Goal: Transaction & Acquisition: Purchase product/service

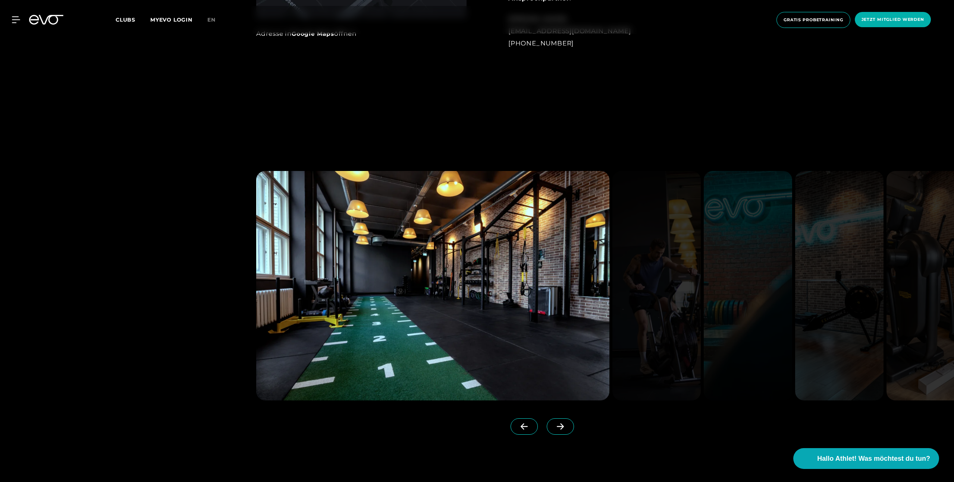
scroll to position [835, 0]
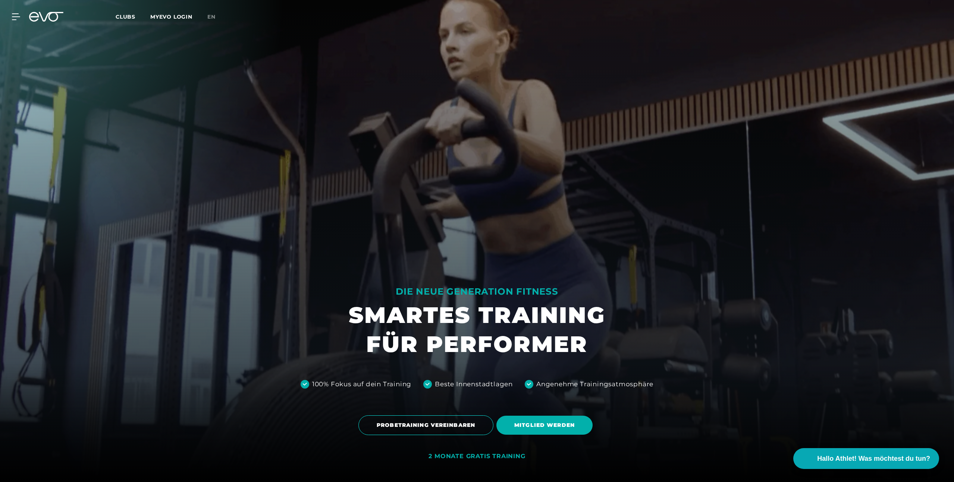
click at [22, 16] on div "MyEVO Login Über EVO Mitgliedschaften Probetraining TAGESPASS EVO Studios Düsse…" at bounding box center [12, 16] width 26 height 7
click at [18, 16] on icon at bounding box center [17, 17] width 10 height 6
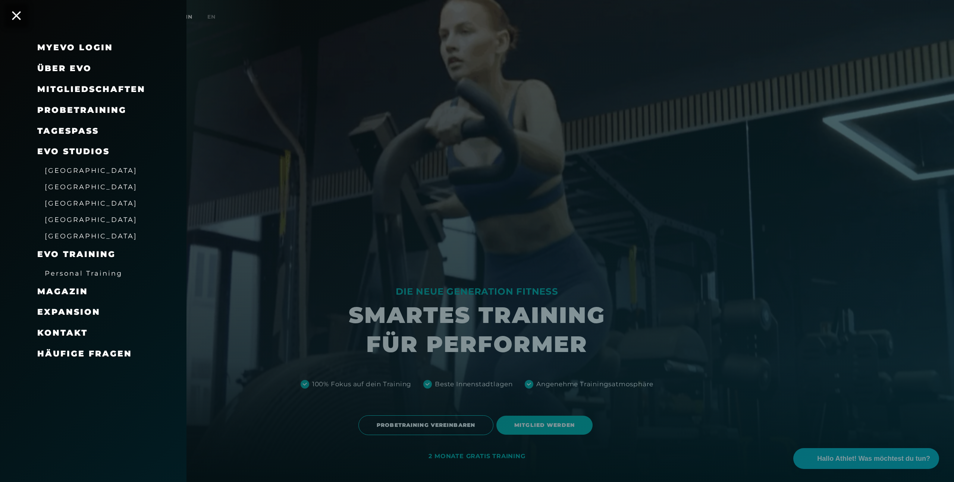
click at [119, 92] on span "Mitgliedschaften" at bounding box center [91, 89] width 108 height 10
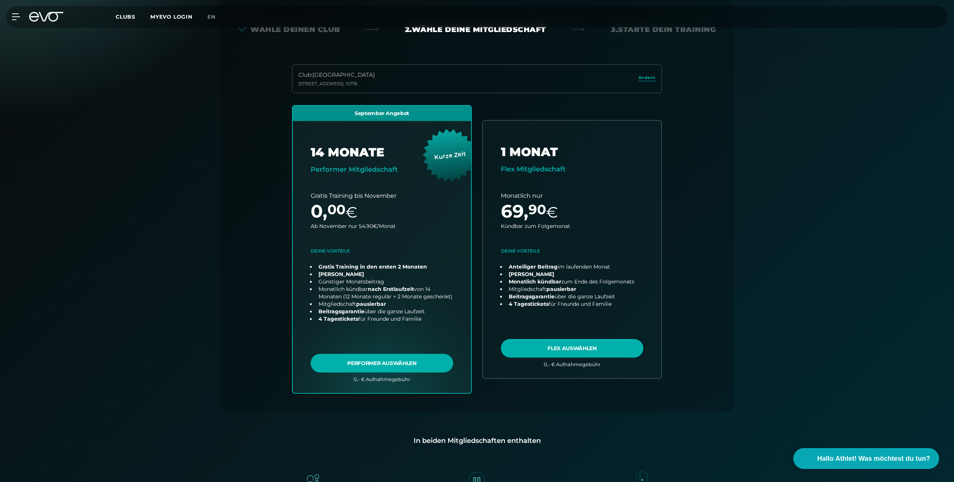
scroll to position [165, 0]
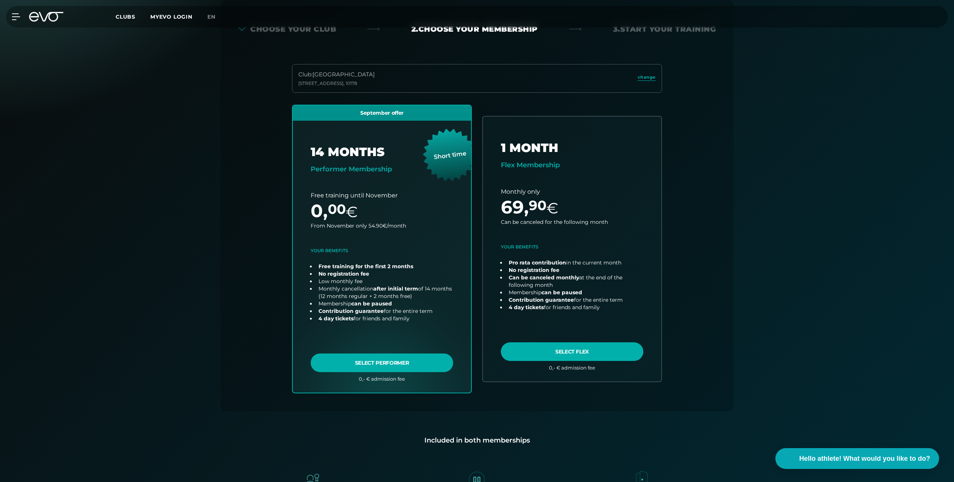
click at [805, 207] on div "Register paperlessly and train immediately Receive access code directly via ema…" at bounding box center [477, 254] width 954 height 621
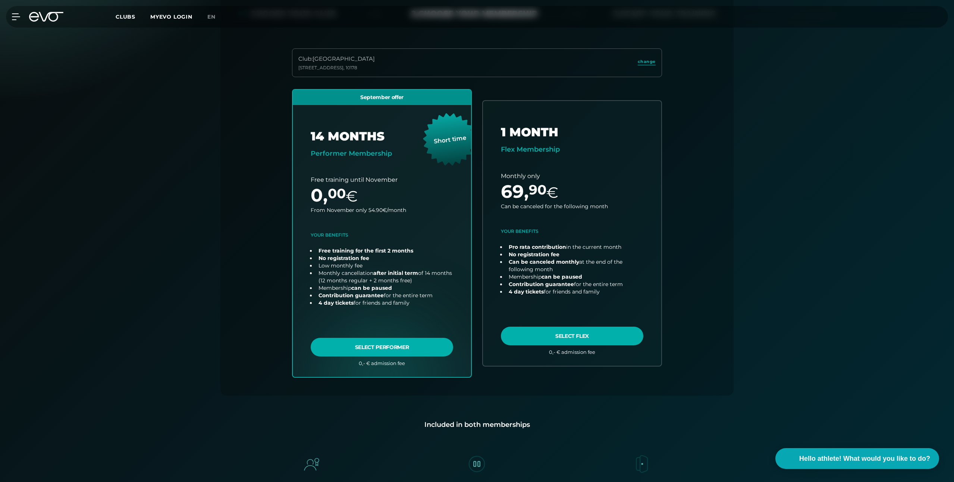
scroll to position [182, 0]
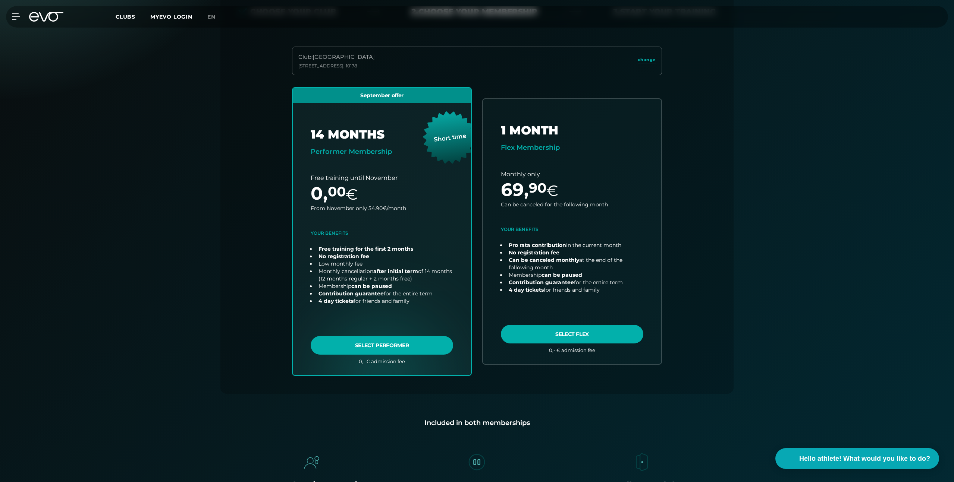
click at [717, 103] on div "Choose your club 2. Choose your membership 3. Start your training Club : Berlin…" at bounding box center [476, 188] width 513 height 412
click at [16, 18] on icon at bounding box center [17, 16] width 11 height 7
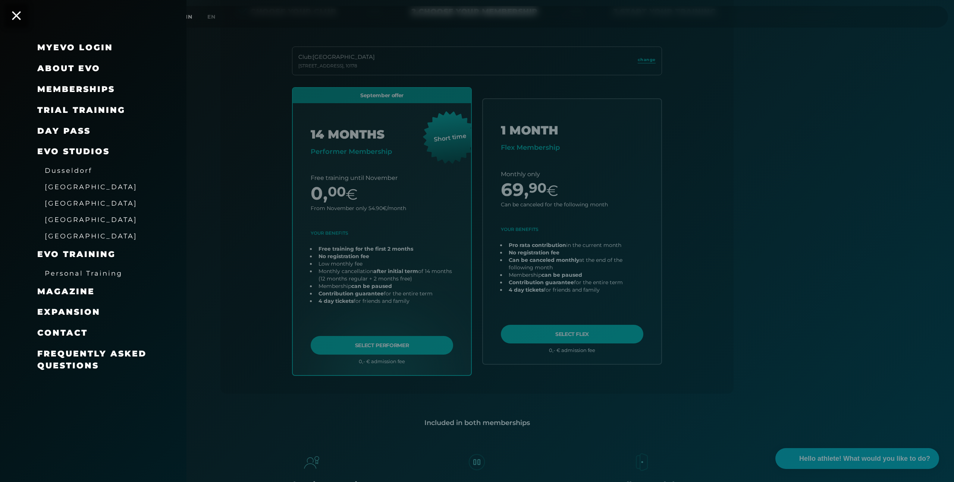
click at [86, 92] on font "Memberships" at bounding box center [76, 89] width 78 height 10
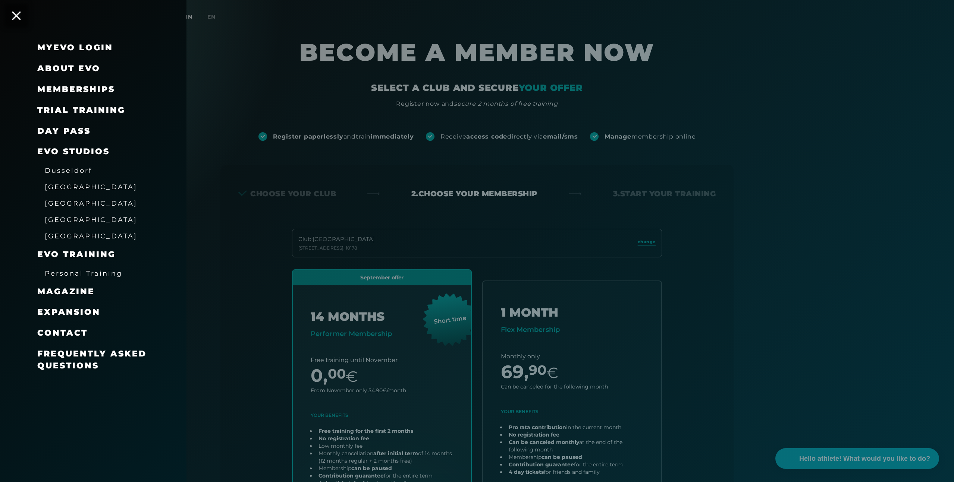
click at [500, 184] on div at bounding box center [477, 241] width 954 height 482
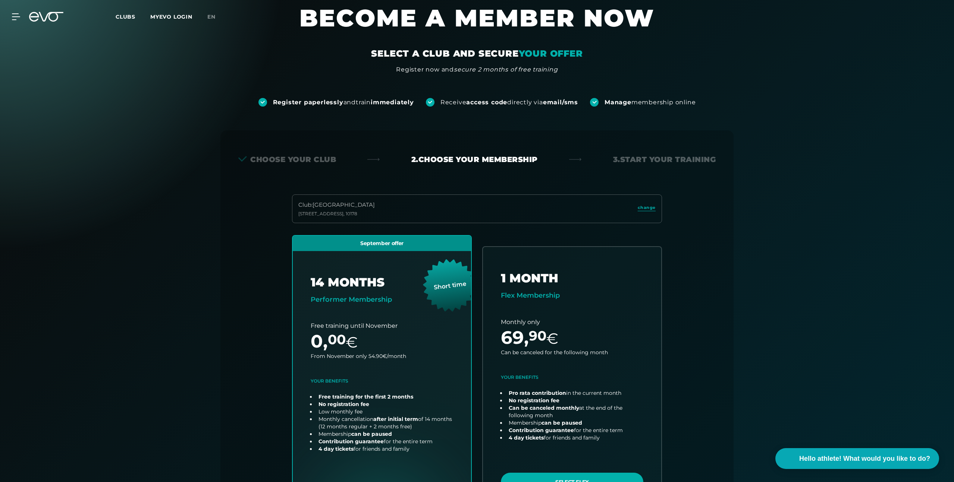
scroll to position [49, 0]
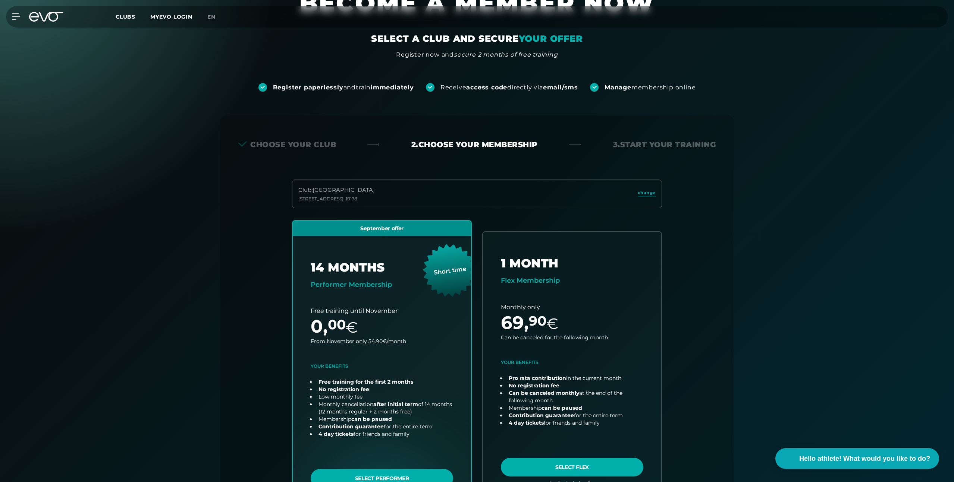
click at [364, 192] on font "[GEOGRAPHIC_DATA]" at bounding box center [343, 189] width 62 height 7
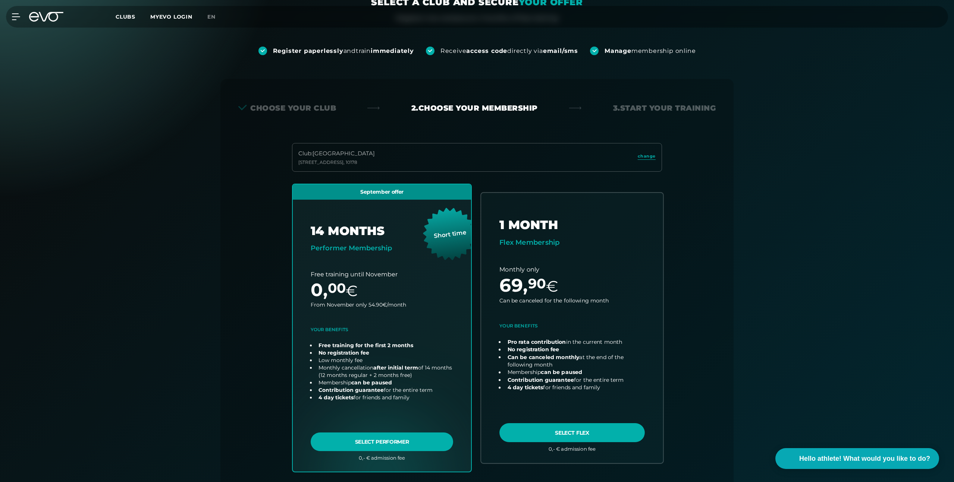
scroll to position [98, 0]
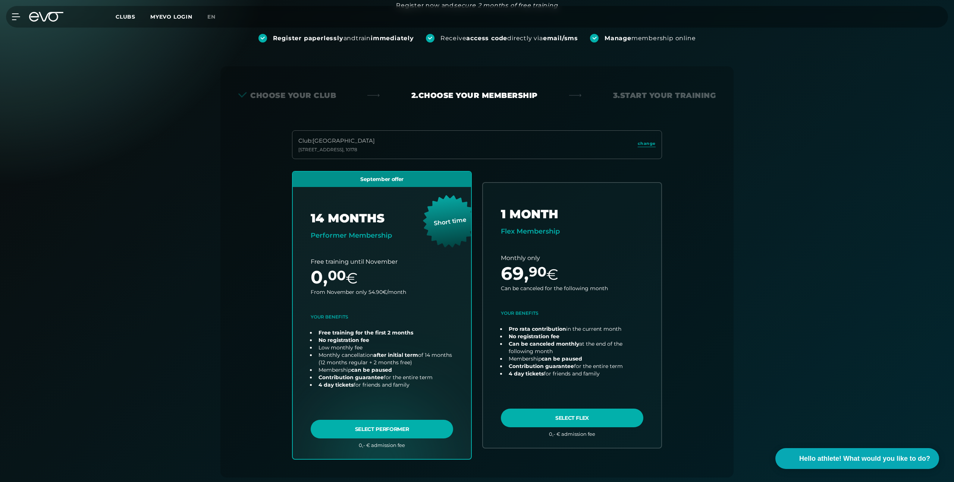
click at [573, 142] on div "Club : Berlin Alexanderplatz Rosa-Luxemburg-Straße 14 , 10178 change" at bounding box center [477, 144] width 370 height 29
click at [650, 139] on div "Club : Berlin Alexanderplatz Rosa-Luxemburg-Straße 14 , 10178 change" at bounding box center [477, 144] width 370 height 29
click at [647, 145] on font "change" at bounding box center [646, 143] width 18 height 5
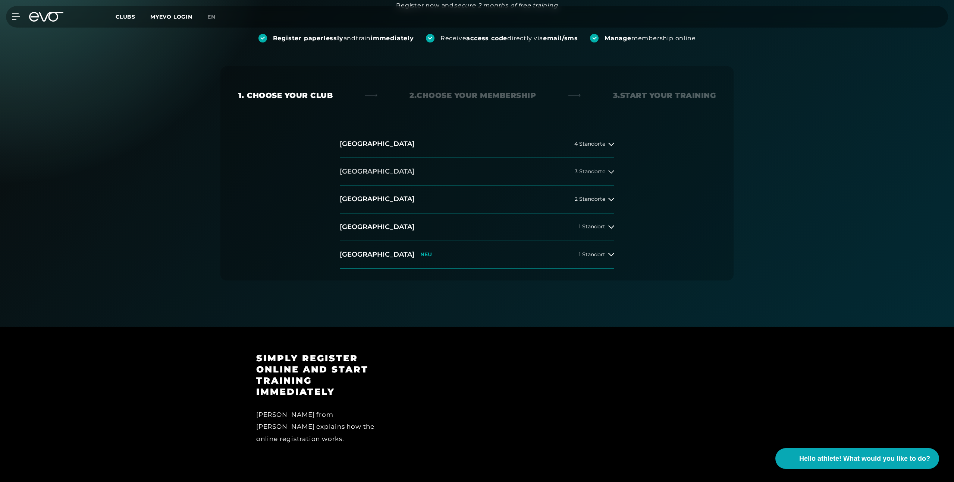
click at [423, 171] on button "Berlin 3 Standorte" at bounding box center [477, 172] width 274 height 28
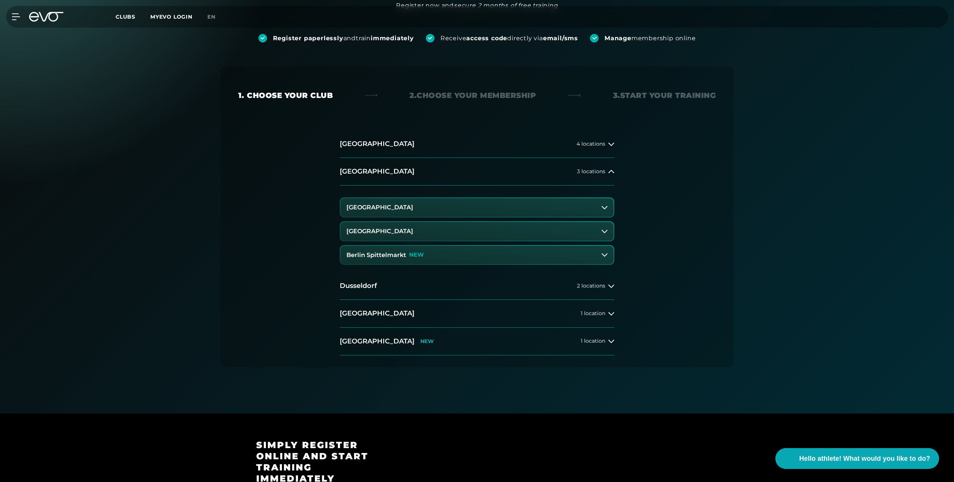
click at [414, 256] on font "NEW" at bounding box center [416, 254] width 15 height 7
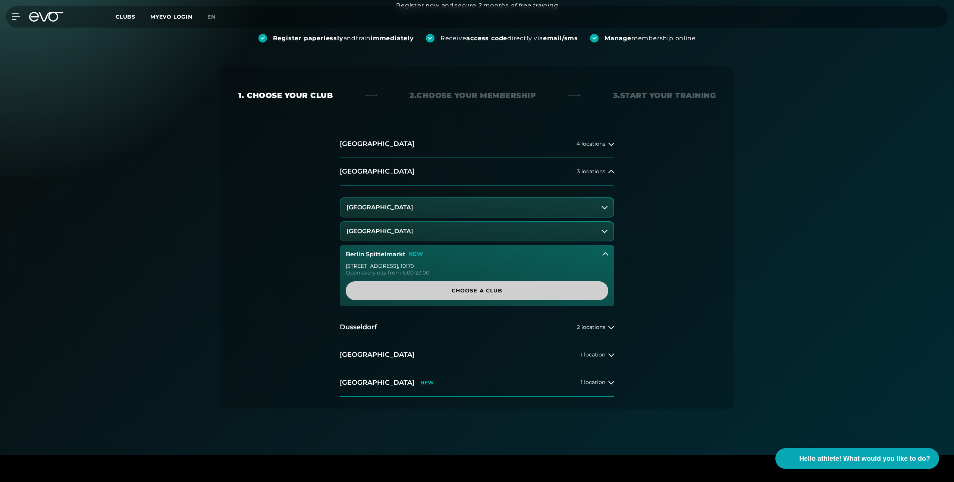
click at [545, 286] on span "Choose a club" at bounding box center [477, 290] width 262 height 19
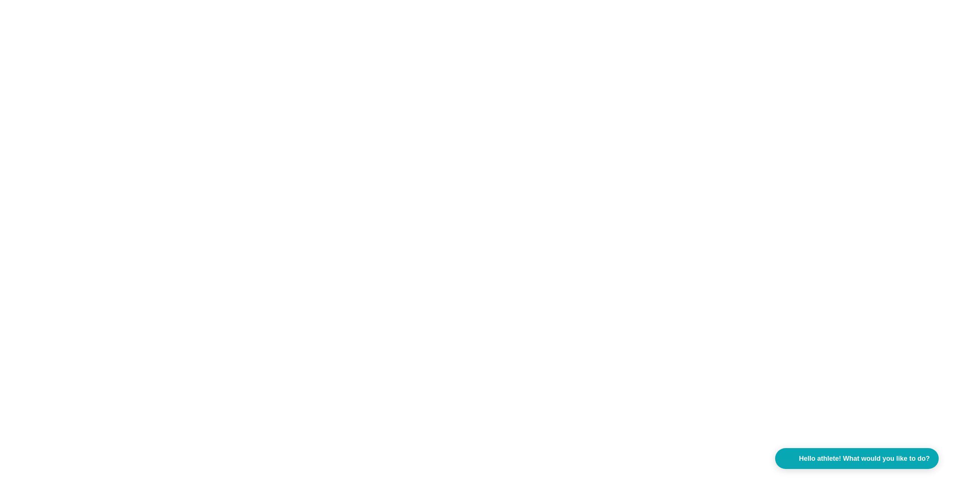
scroll to position [0, 0]
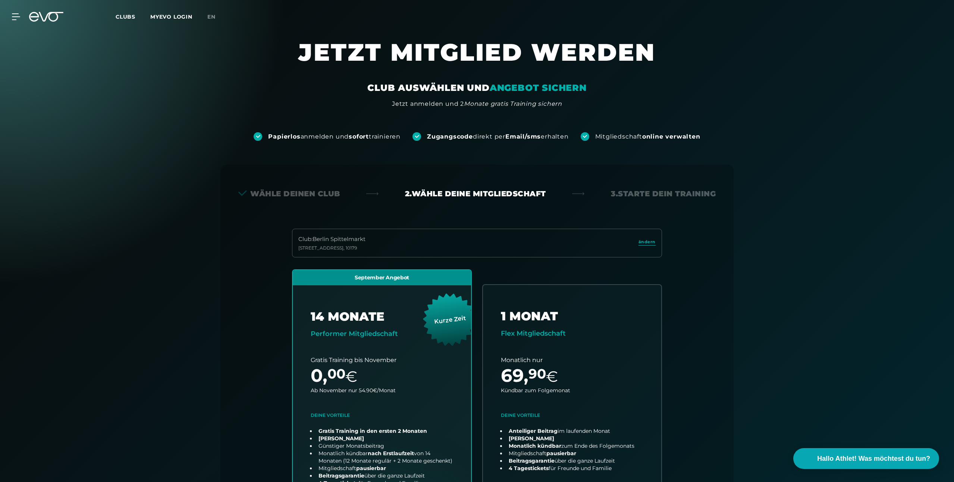
click at [51, 13] on icon at bounding box center [51, 17] width 25 height 10
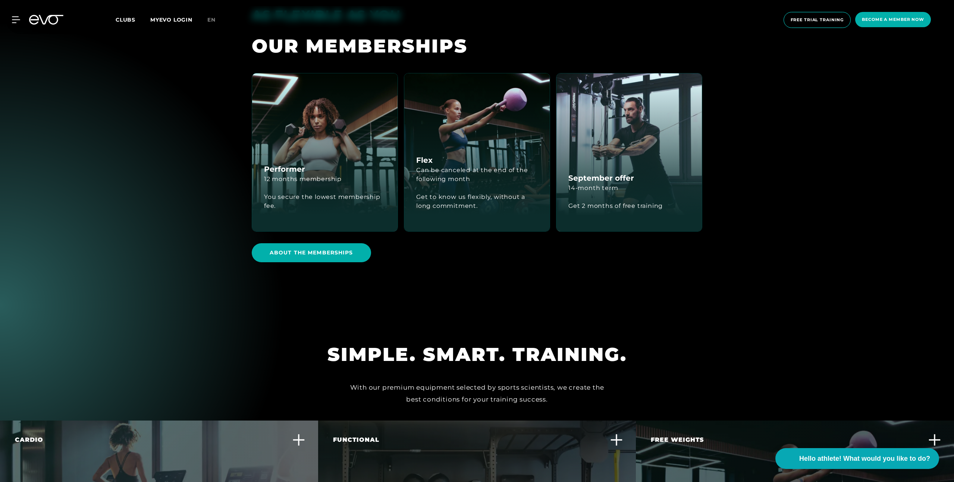
scroll to position [2292, 0]
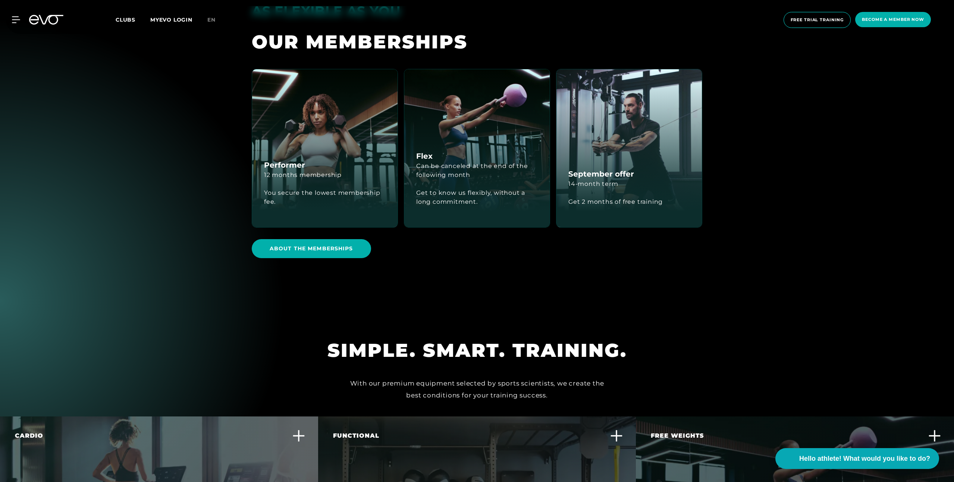
click at [556, 234] on div "About the memberships" at bounding box center [477, 249] width 450 height 30
click at [616, 189] on div "Get 2 months of free training" at bounding box center [615, 202] width 94 height 27
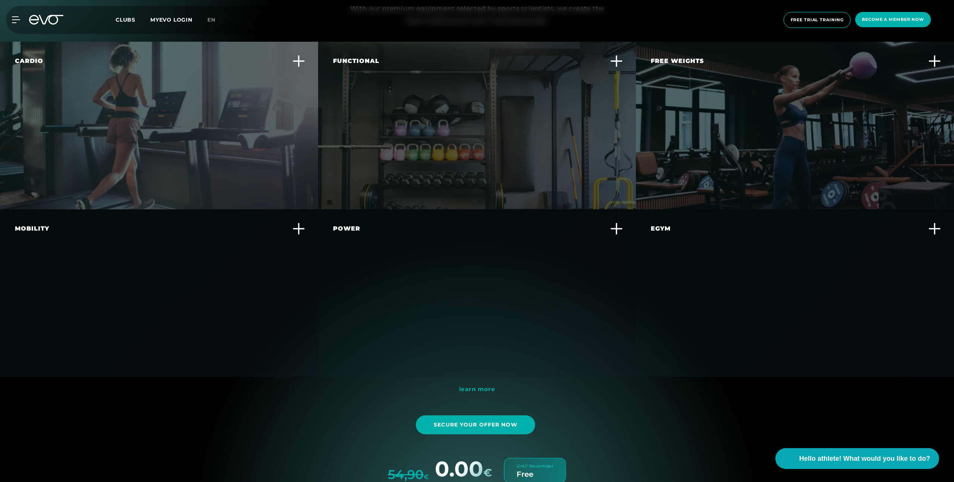
scroll to position [2668, 0]
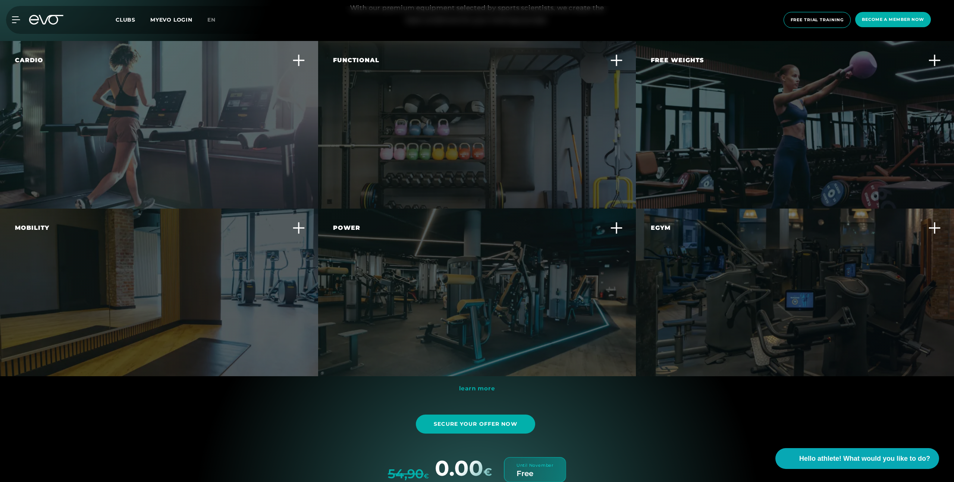
click at [631, 396] on div "learn more Secure your offer now 54,90 € 0.00 € Until November Free" at bounding box center [477, 432] width 462 height 101
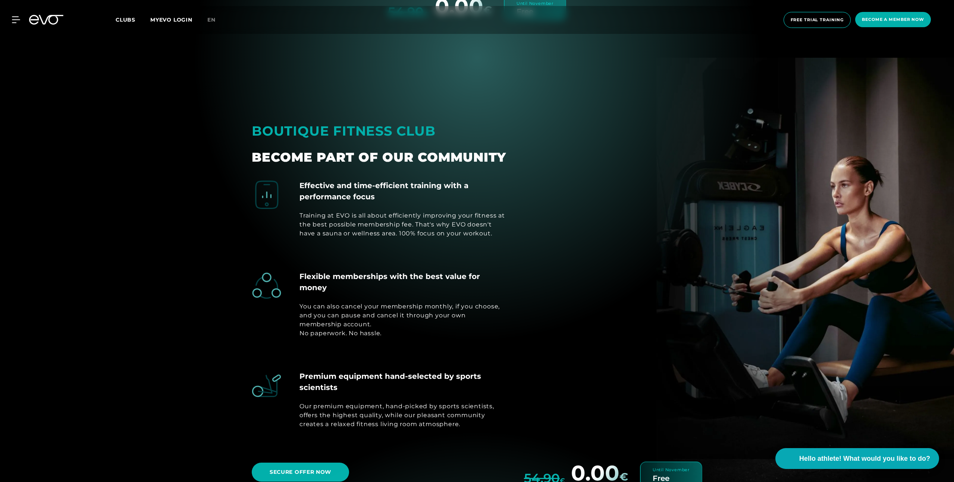
scroll to position [3144, 0]
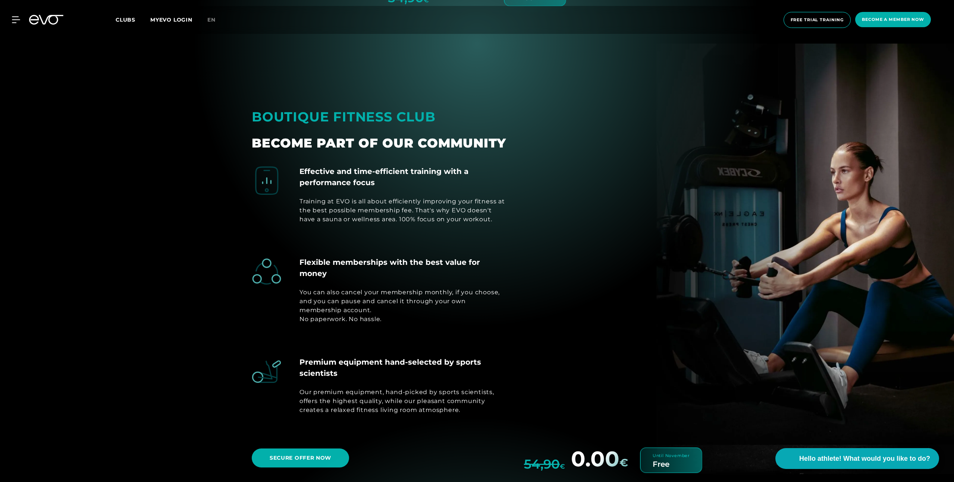
click at [564, 224] on div "Effective and time-efficient training with a performance focus Training at EVO …" at bounding box center [477, 295] width 462 height 258
click at [114, 19] on div "MyEVO Login About EVO Memberships Trial training DAY PASS EVO Studios Dusseldor…" at bounding box center [476, 20] width 951 height 28
click at [124, 20] on font "Clubs" at bounding box center [126, 19] width 20 height 7
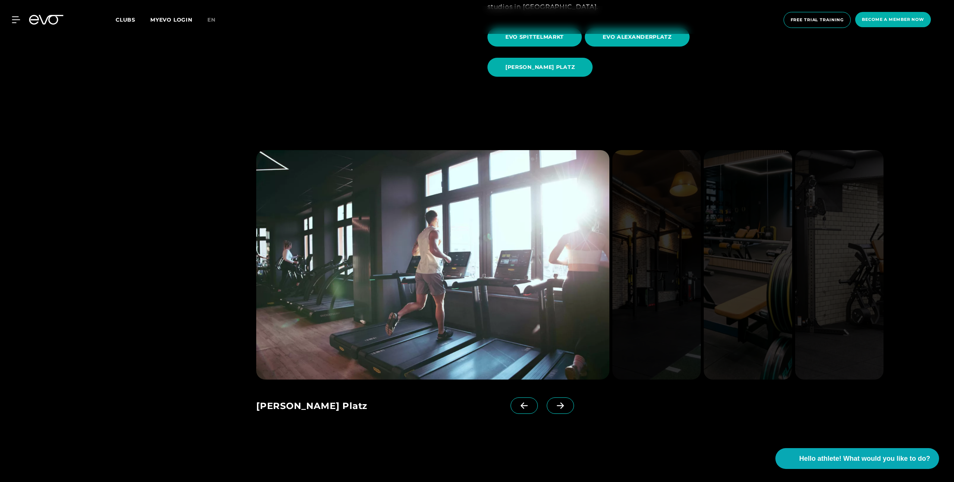
scroll to position [867, 0]
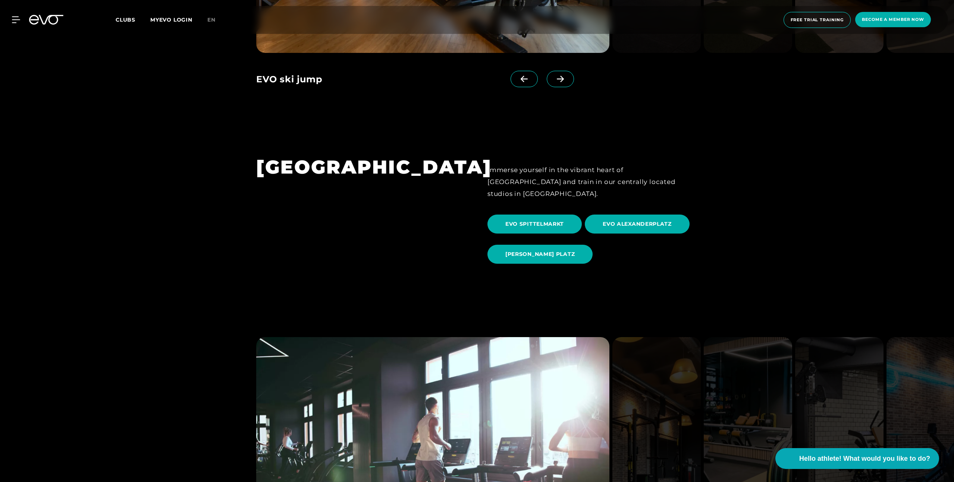
click at [36, 25] on div "MyEVO Login About EVO Memberships Trial training DAY PASS EVO Studios Dusseldor…" at bounding box center [476, 20] width 951 height 28
click at [20, 18] on div "MyEVO Login About EVO Memberships Trial training DAY PASS EVO Studios Dusseldor…" at bounding box center [12, 19] width 26 height 7
click at [14, 21] on icon at bounding box center [17, 19] width 11 height 7
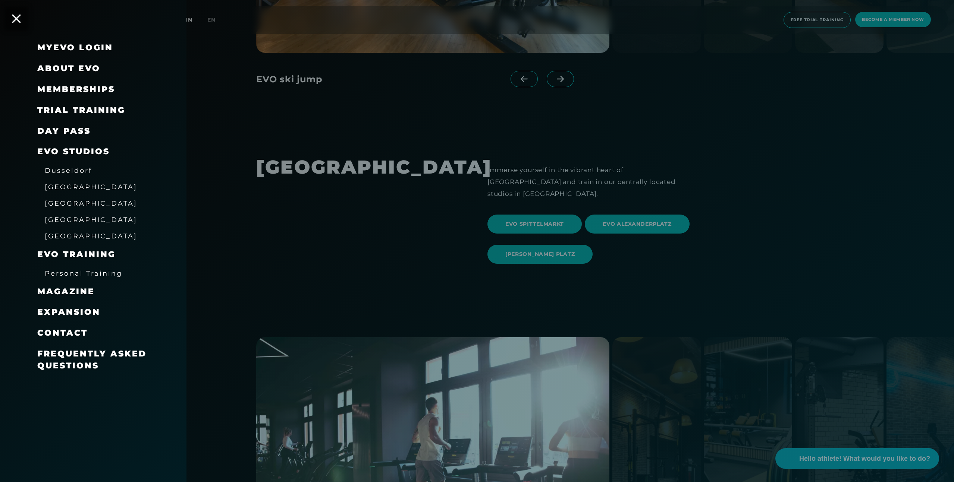
click at [75, 67] on font "About EVO" at bounding box center [68, 68] width 63 height 10
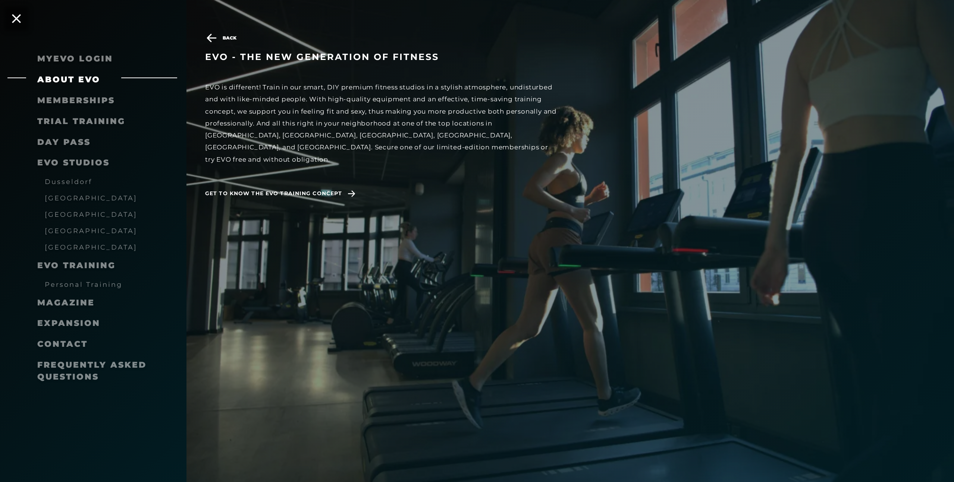
scroll to position [3468, 0]
click at [94, 103] on font "Memberships" at bounding box center [76, 100] width 78 height 10
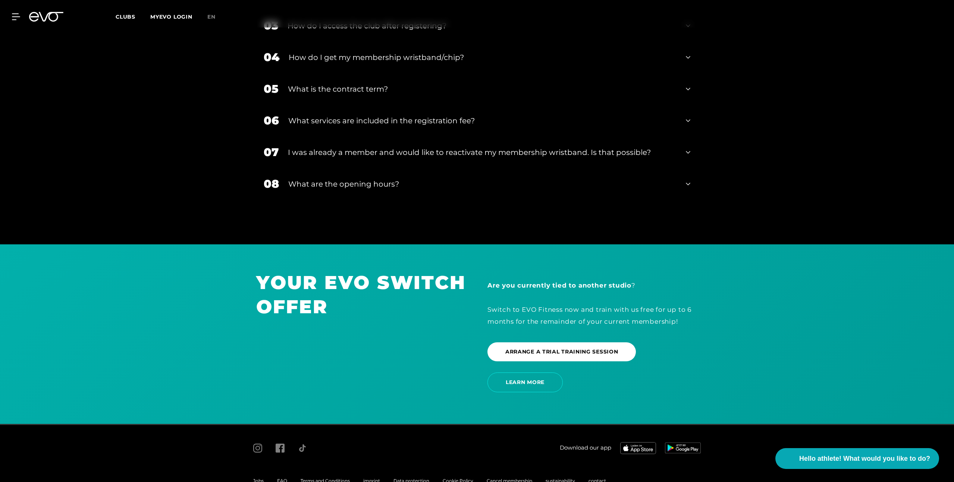
scroll to position [1582, 0]
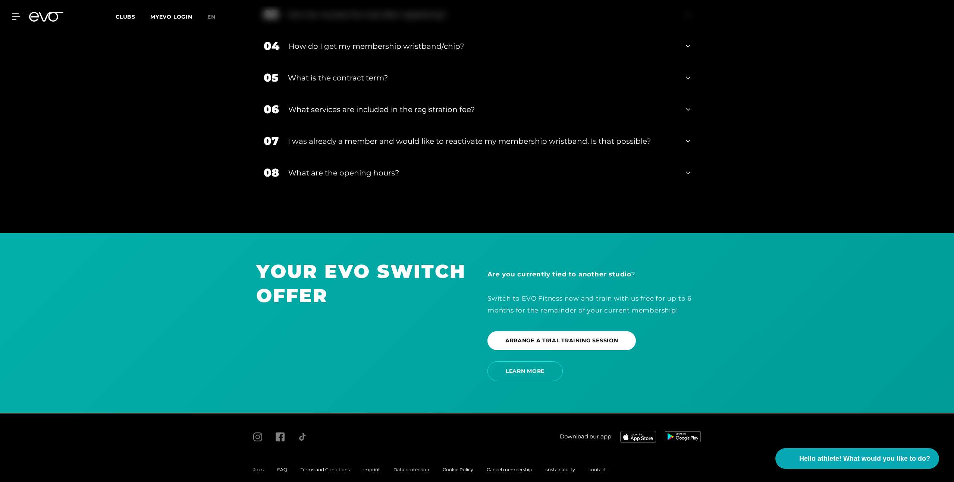
click at [645, 431] on img at bounding box center [638, 437] width 36 height 12
click at [36, 26] on div "MyEVO Login About EVO Memberships Trial training DAY PASS EVO Studios Dusseldor…" at bounding box center [476, 17] width 951 height 22
click at [40, 13] on icon at bounding box center [51, 17] width 25 height 10
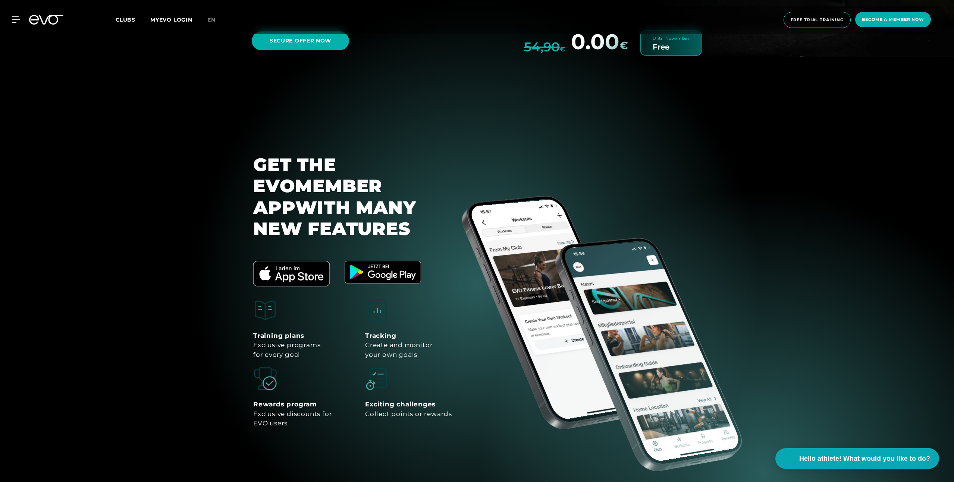
scroll to position [3569, 0]
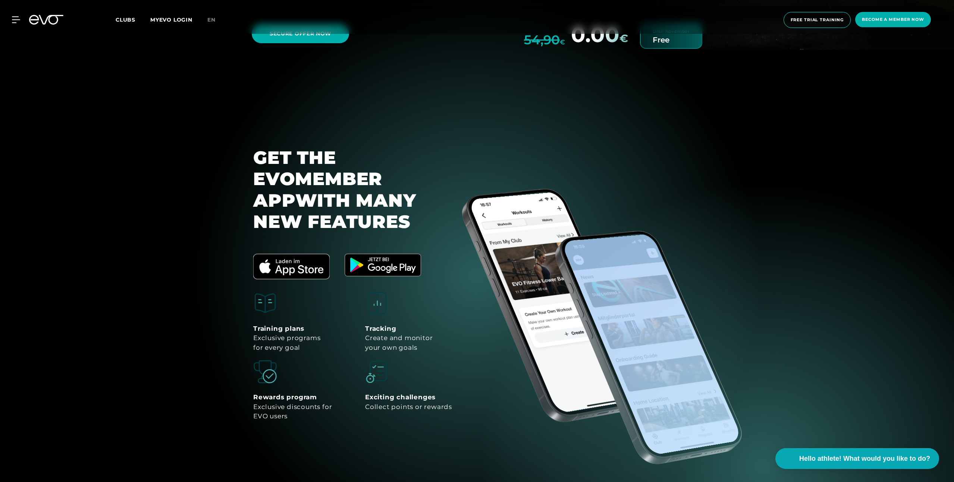
drag, startPoint x: 571, startPoint y: 348, endPoint x: 630, endPoint y: 250, distance: 114.1
click at [630, 250] on div at bounding box center [648, 348] width 186 height 234
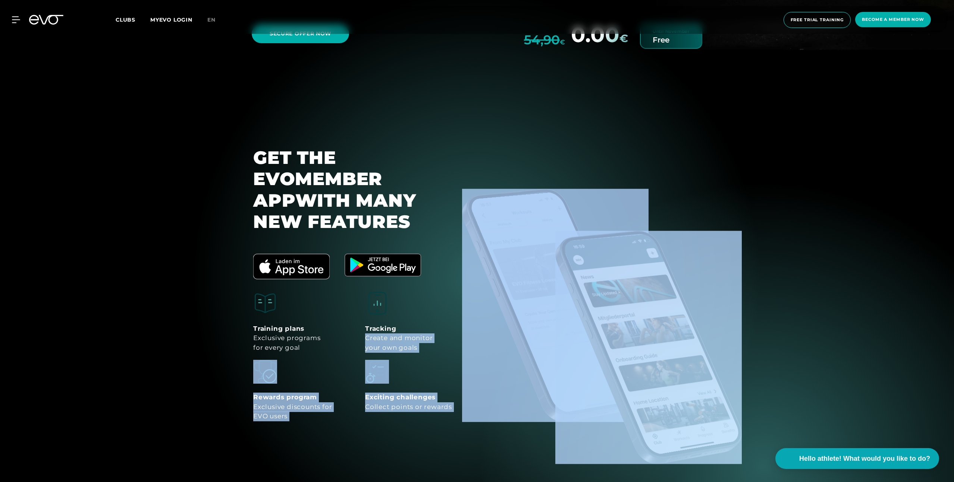
drag, startPoint x: 574, startPoint y: 299, endPoint x: 436, endPoint y: 304, distance: 138.8
click at [435, 304] on div "GET THE EVO MEMBER APP WITH MANY NEW FEATURES Training plans Exclusive programs…" at bounding box center [477, 287] width 462 height 298
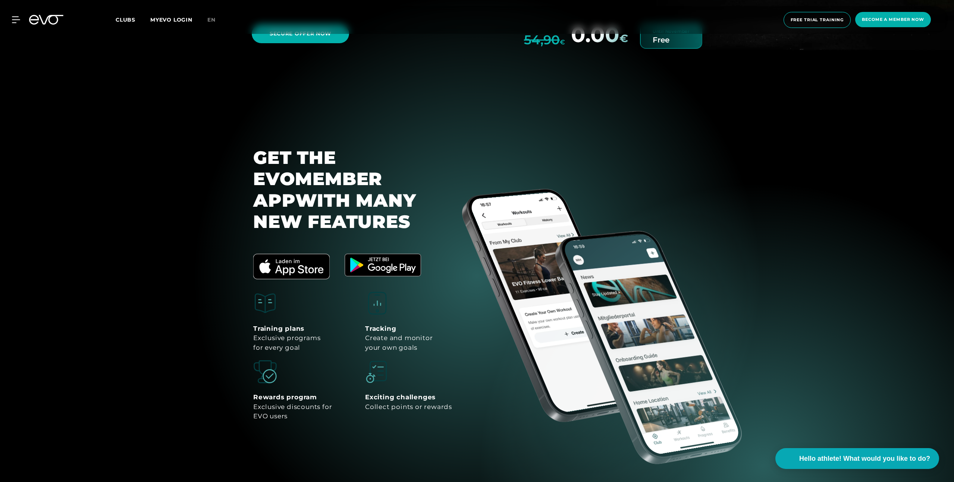
click at [519, 271] on div at bounding box center [592, 253] width 231 height 231
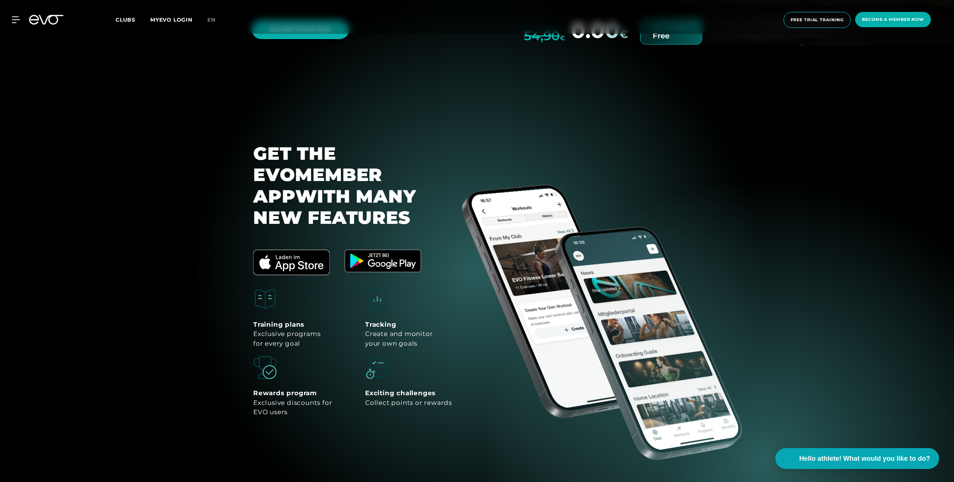
scroll to position [3573, 0]
click at [306, 185] on font "WITH MANY NEW FEATURES" at bounding box center [334, 206] width 163 height 43
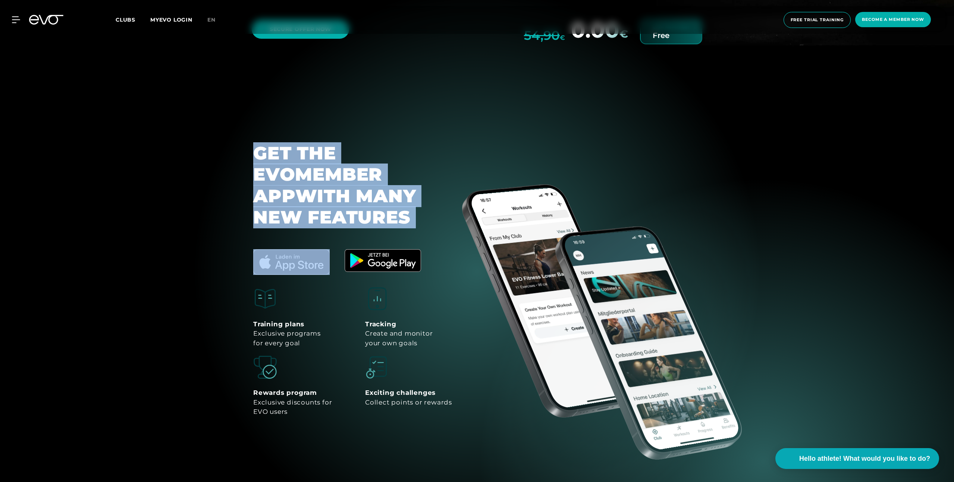
click at [306, 185] on font "WITH MANY NEW FEATURES" at bounding box center [334, 206] width 163 height 43
copy div "GET THE EVO MEMBER APP WITH MANY NEW FEATURES"
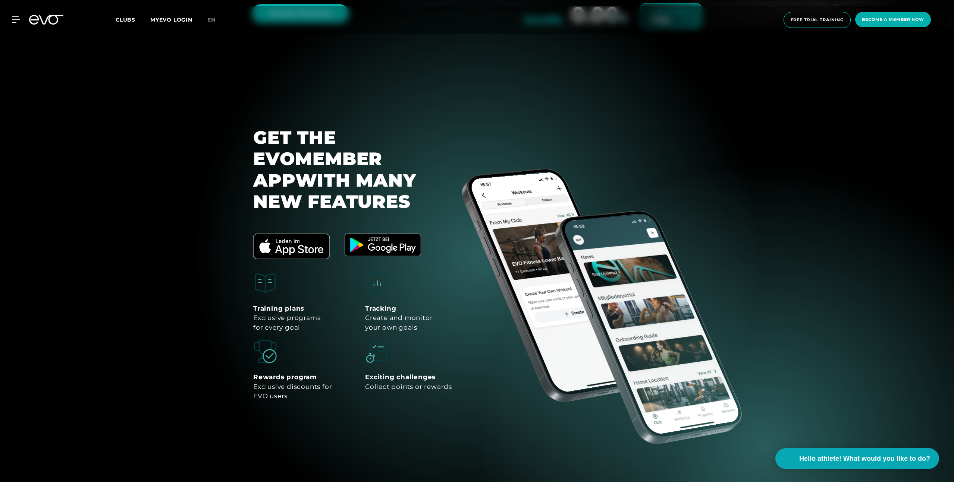
click at [820, 150] on section "GET THE EVO MEMBER APP WITH MANY NEW FEATURES Training plans Exclusive programs…" at bounding box center [477, 256] width 954 height 380
drag, startPoint x: 256, startPoint y: 104, endPoint x: 363, endPoint y: 163, distance: 122.1
click at [363, 163] on div "GET THE EVO MEMBER APP WITH MANY NEW FEATURES" at bounding box center [361, 170] width 216 height 86
copy div "GET THE EVO MEMBER APP WITH MANY NEW FEATURES"
drag, startPoint x: 760, startPoint y: 98, endPoint x: 536, endPoint y: 333, distance: 325.1
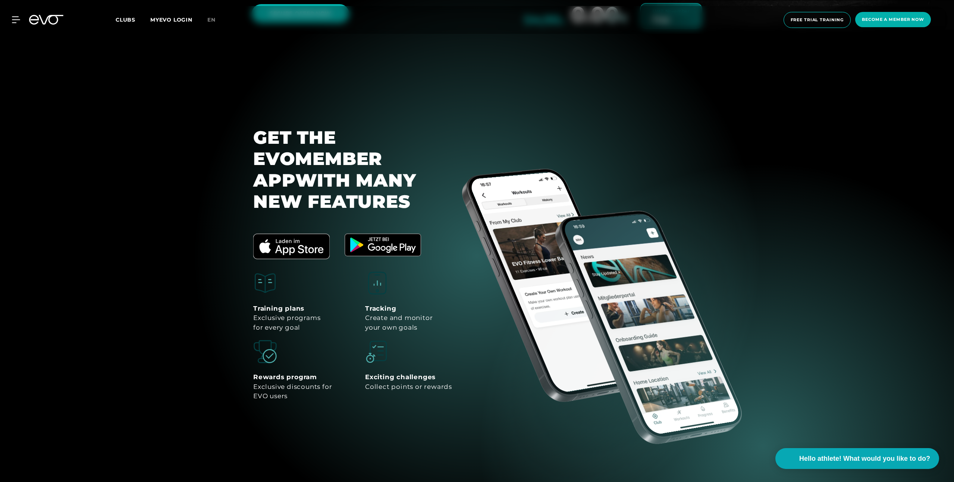
click at [536, 333] on section "GET THE EVO MEMBER APP WITH MANY NEW FEATURES Training plans Exclusive programs…" at bounding box center [477, 256] width 954 height 380
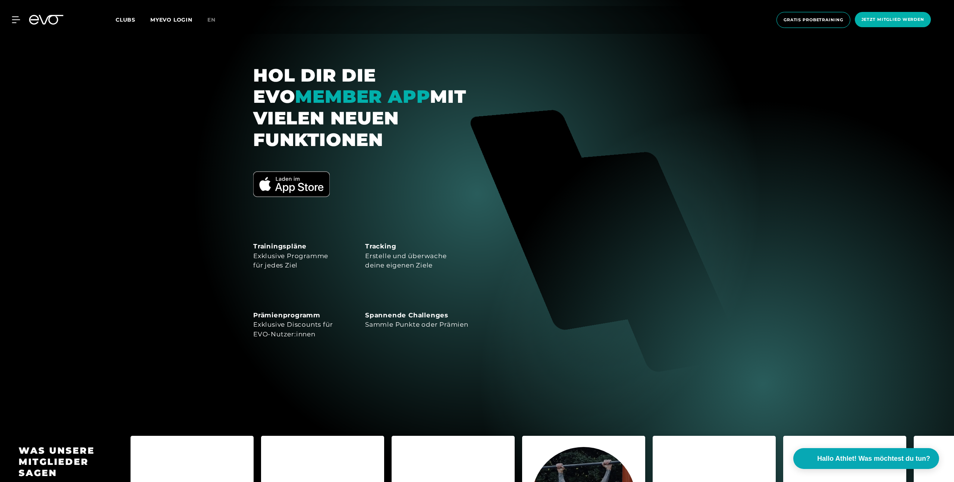
scroll to position [3609, 0]
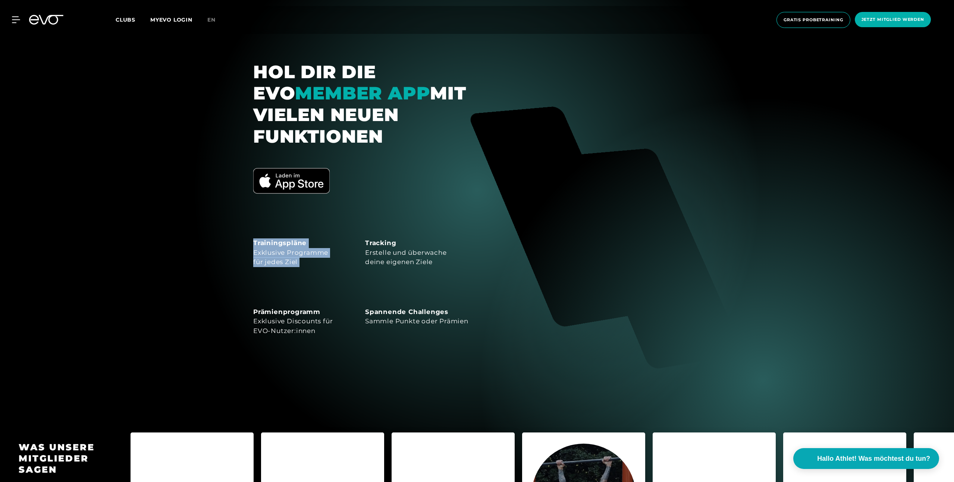
click at [362, 206] on div "Trainingspläne Exklusive Programme für jedes Ziel Tracking Erstelle und überwac…" at bounding box center [361, 271] width 216 height 130
click at [400, 206] on div "Tracking Erstelle und überwache deine eigenen Ziele" at bounding box center [417, 237] width 104 height 62
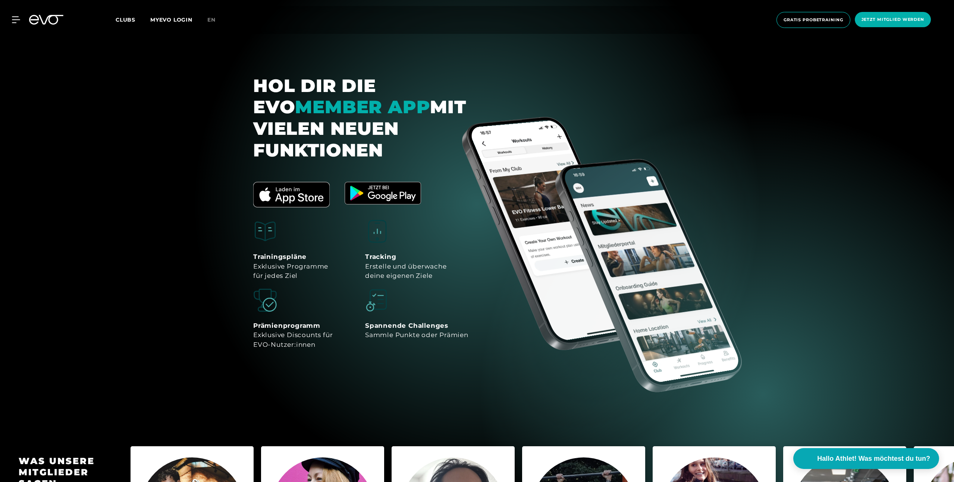
scroll to position [3596, 0]
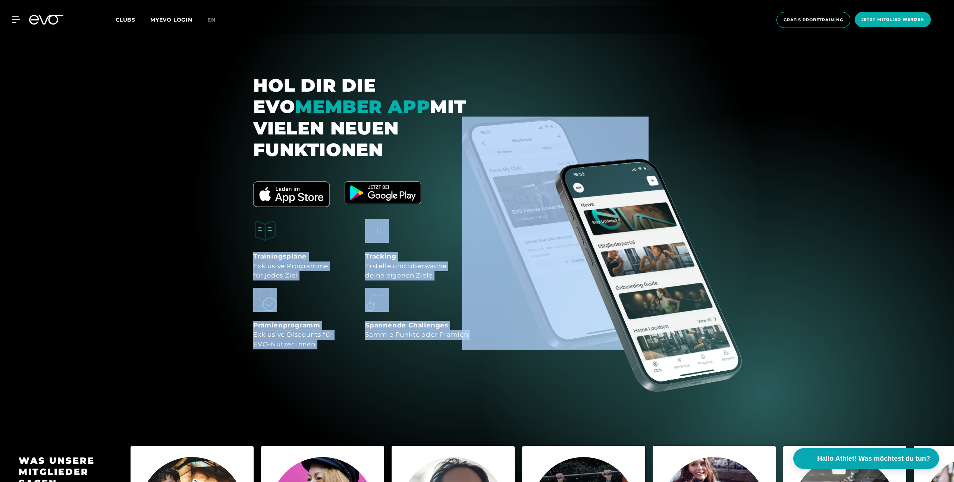
drag, startPoint x: 251, startPoint y: 191, endPoint x: 498, endPoint y: 341, distance: 289.1
click at [498, 341] on section "HOL DIR DIE EVO MEMBER APP MIT VIELEN NEUEN FUNKTIONEN Trainingspläne Exklusive…" at bounding box center [477, 204] width 954 height 380
copy div "Trainingspläne Exklusive Programme für jedes Ziel Tracking Erstelle und überwac…"
click at [430, 321] on div "Spannende Challenges Sammle Punkte oder Prämien" at bounding box center [416, 330] width 103 height 19
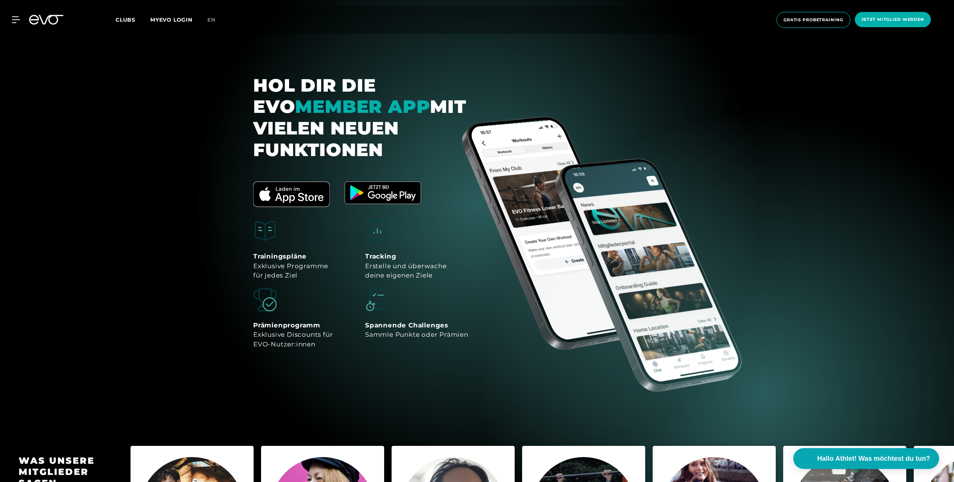
click at [482, 347] on section "HOL DIR DIE EVO MEMBER APP MIT VIELEN NEUEN FUNKTIONEN Trainingspläne Exklusive…" at bounding box center [477, 204] width 954 height 380
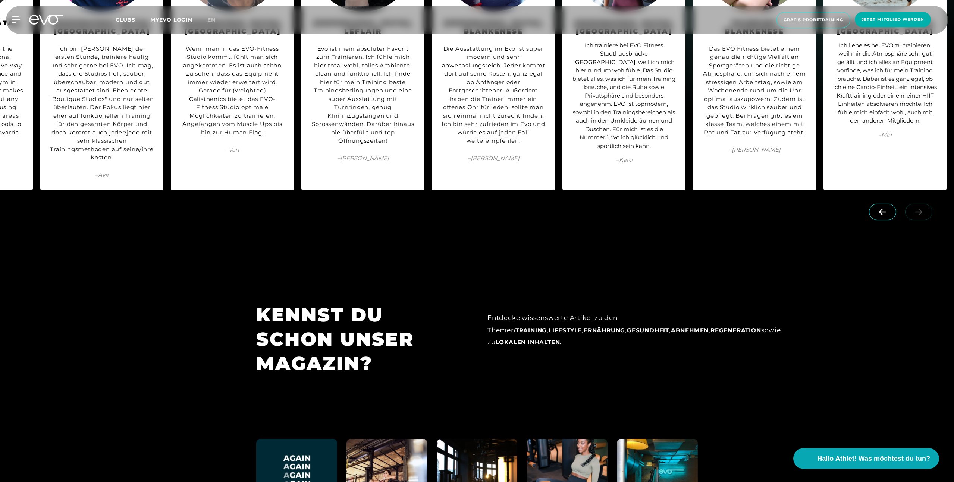
scroll to position [4324, 0]
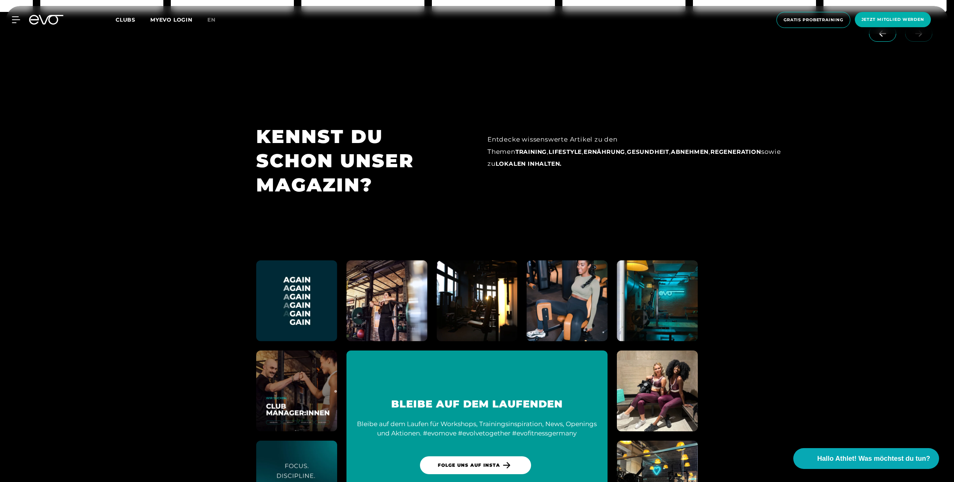
click at [795, 183] on section "KENNST DU SCHON UNSER MAGAZIN? Entdecke wissenswerte Artikel zu den Themen Trai…" at bounding box center [477, 166] width 954 height 136
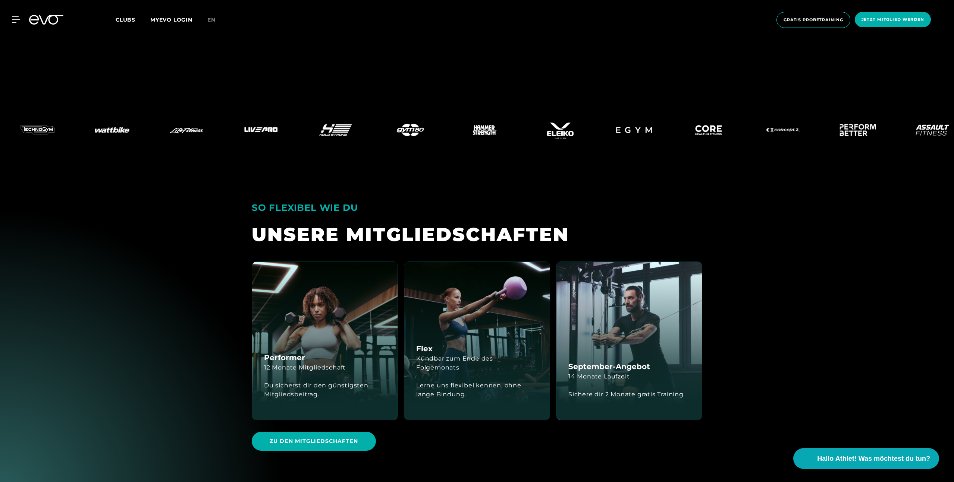
scroll to position [2045, 0]
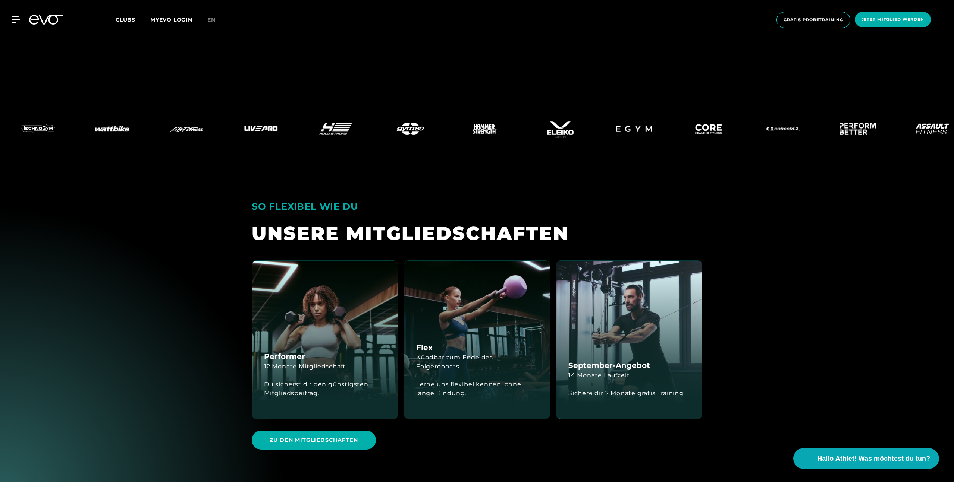
click at [522, 110] on img at bounding box center [559, 128] width 75 height 37
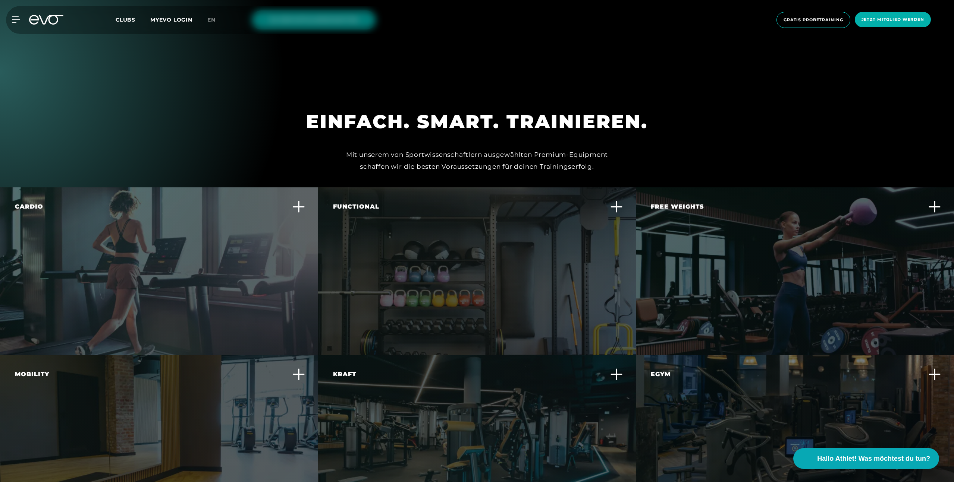
scroll to position [2472, 0]
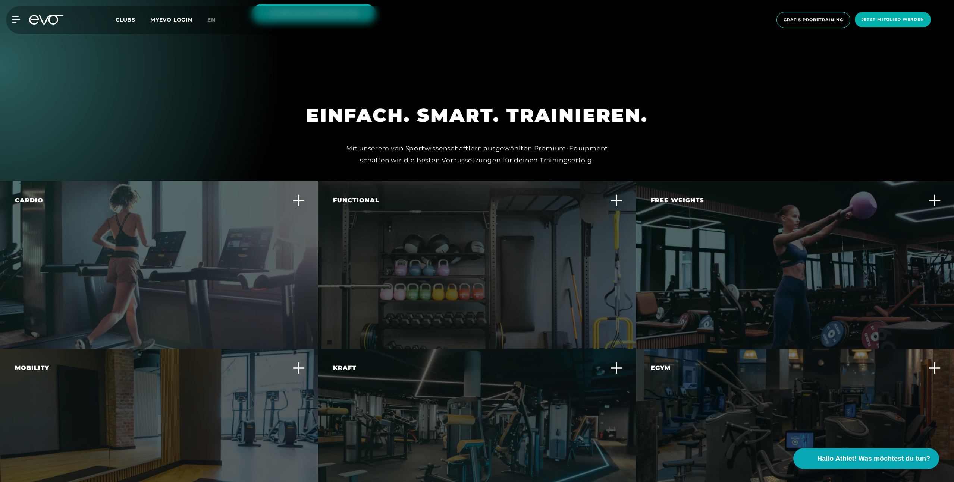
click at [433, 203] on div "Functional Trainiere alltagsnahe Bewegungen und verbessere deine Körperbeherrsc…" at bounding box center [472, 221] width 279 height 51
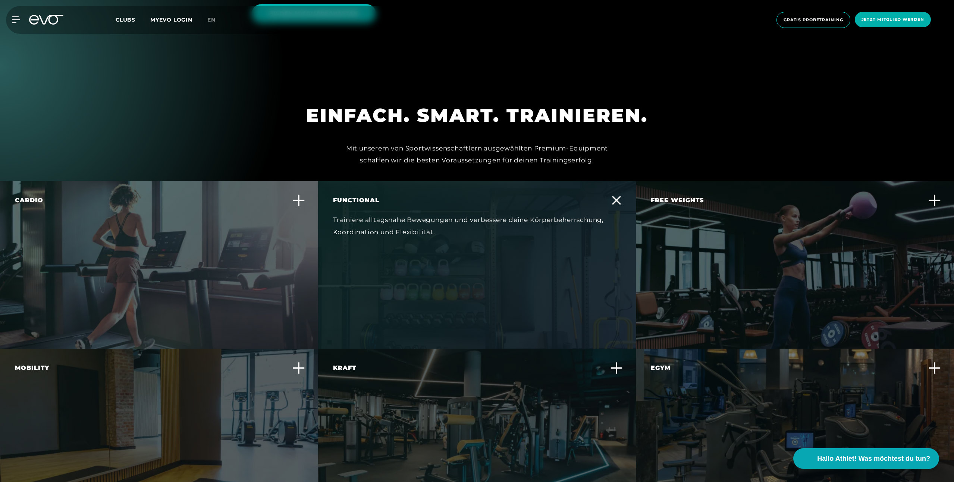
click at [619, 196] on icon at bounding box center [616, 200] width 9 height 9
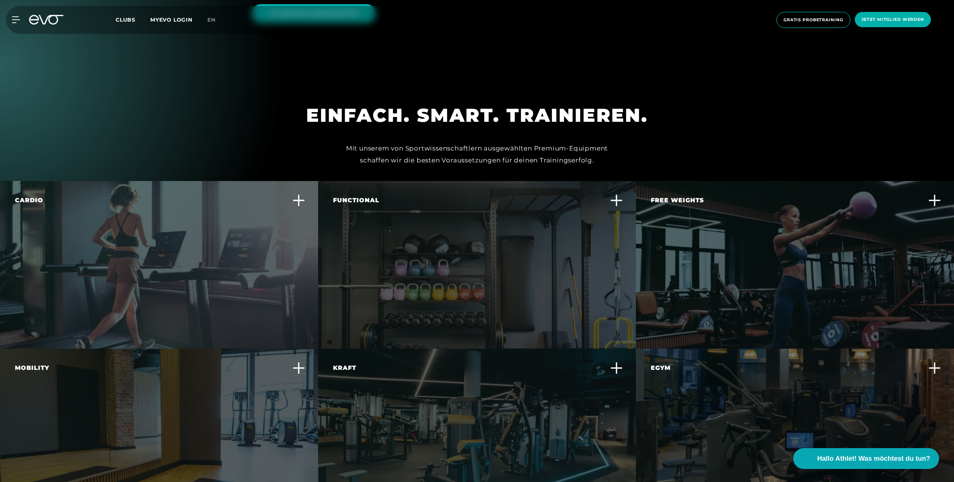
click at [574, 253] on div "Functional Trainiere alltagsnahe Bewegungen und verbessere deine Körperbeherrsc…" at bounding box center [477, 265] width 318 height 168
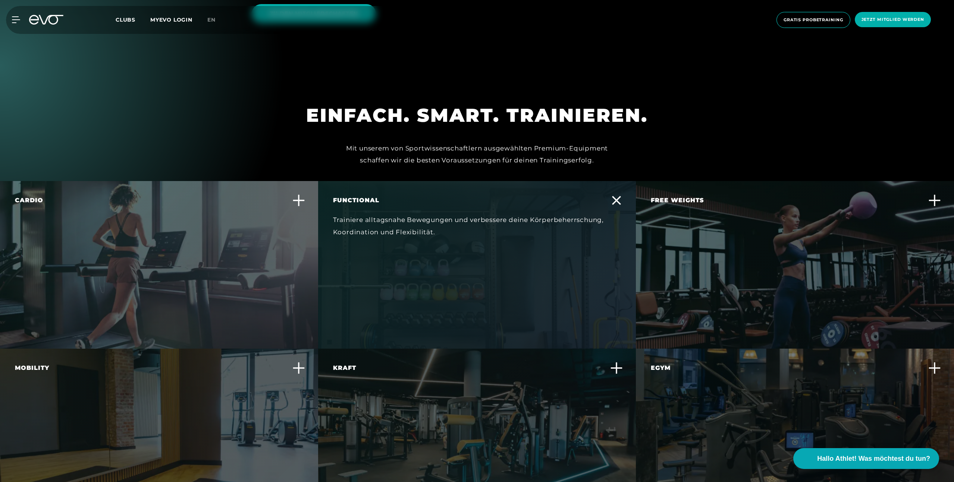
click at [775, 246] on div "Free Weights Baue gezielt Muskelmasse auf und verbessere deine Kraft und Stabil…" at bounding box center [795, 265] width 318 height 168
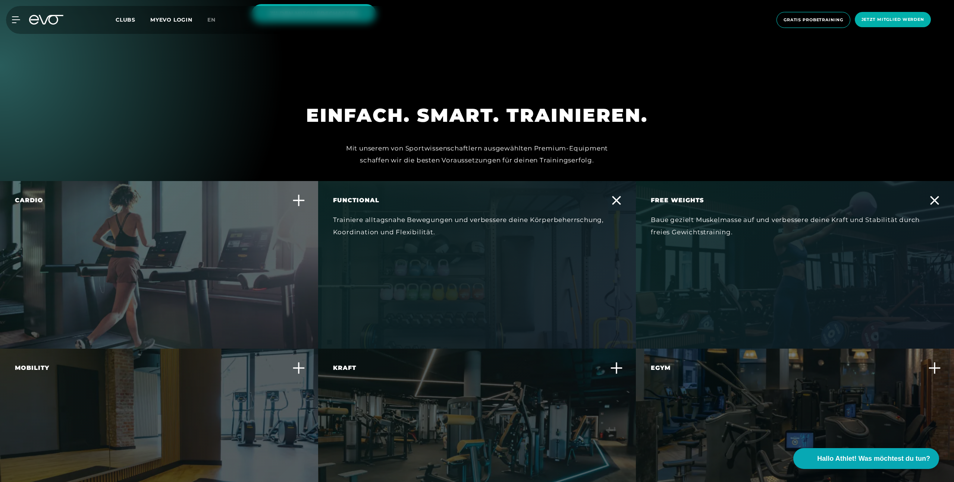
click at [730, 139] on section "EINFACH. SMART. TRAINIEREN. Mit unserem von Sportwissenschaftlern ausgewählten …" at bounding box center [477, 363] width 954 height 595
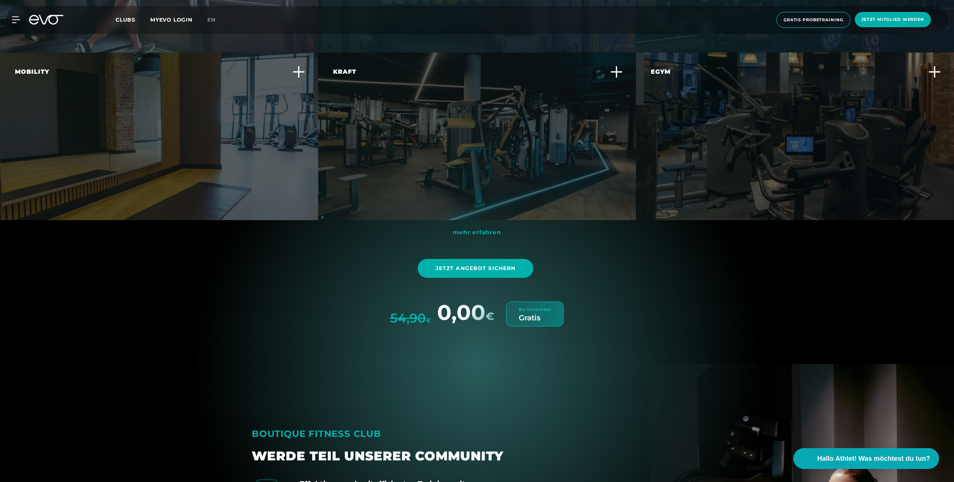
scroll to position [2793, 0]
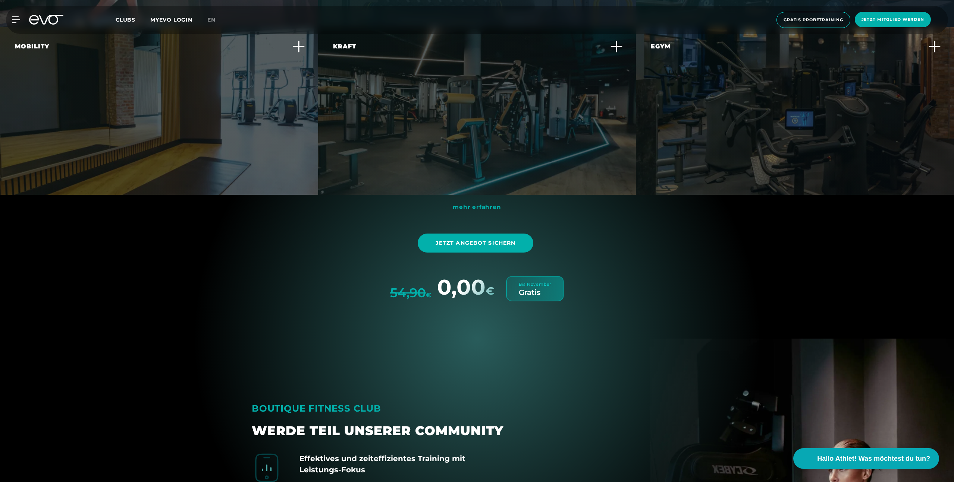
click at [564, 120] on div "Kraft Steigere deine Muskelkraft und -ausdauer mit effektiven Krafttrainingsger…" at bounding box center [477, 111] width 318 height 168
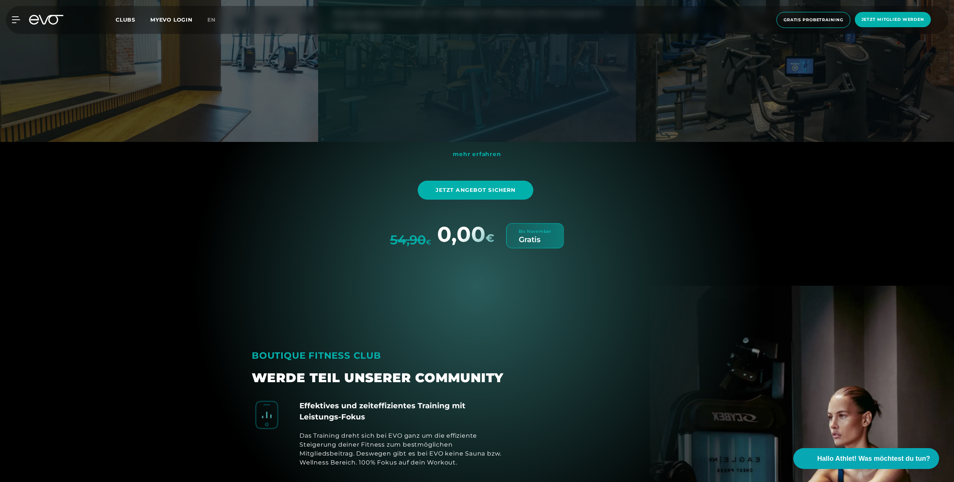
scroll to position [2868, 0]
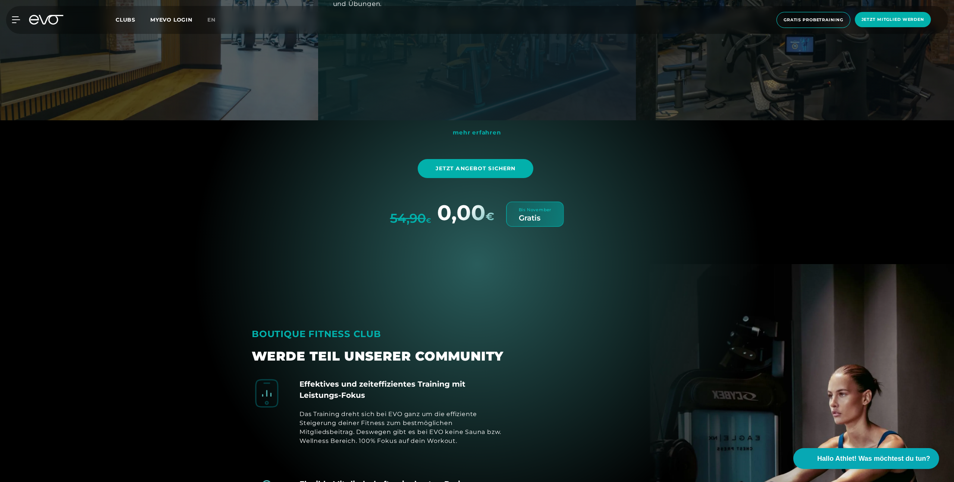
click at [13, 23] on div "MyEVO Login Über EVO Mitgliedschaften Probetraining TAGESPASS EVO Studios [GEOG…" at bounding box center [476, 20] width 951 height 28
click at [18, 21] on icon at bounding box center [17, 19] width 11 height 7
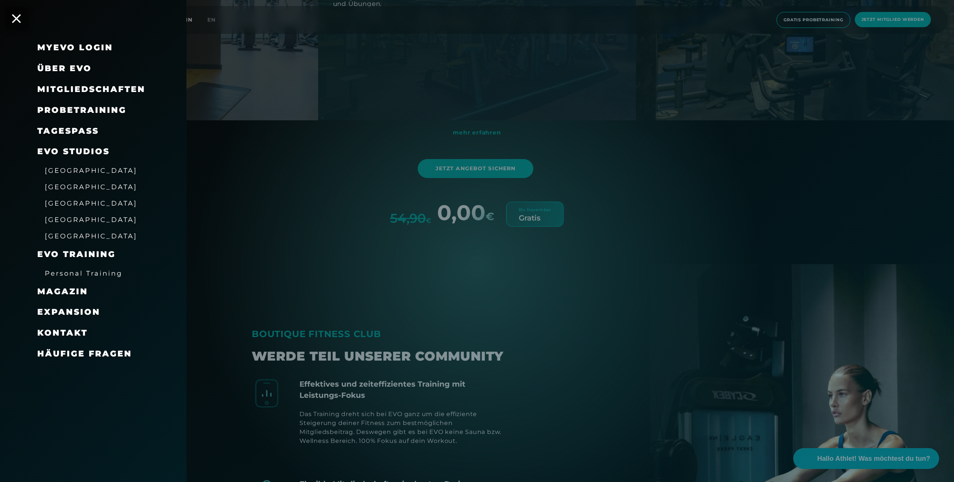
click at [80, 90] on span "Mitgliedschaften" at bounding box center [91, 89] width 108 height 10
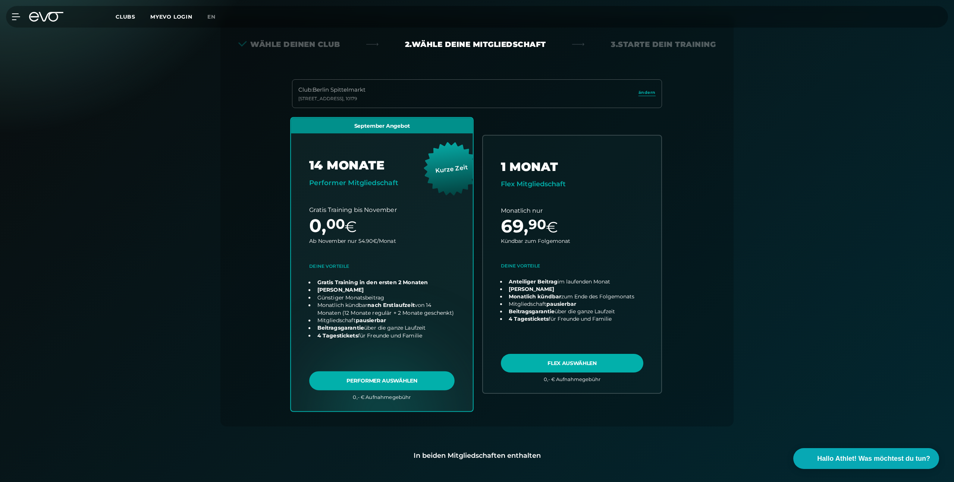
scroll to position [165, 0]
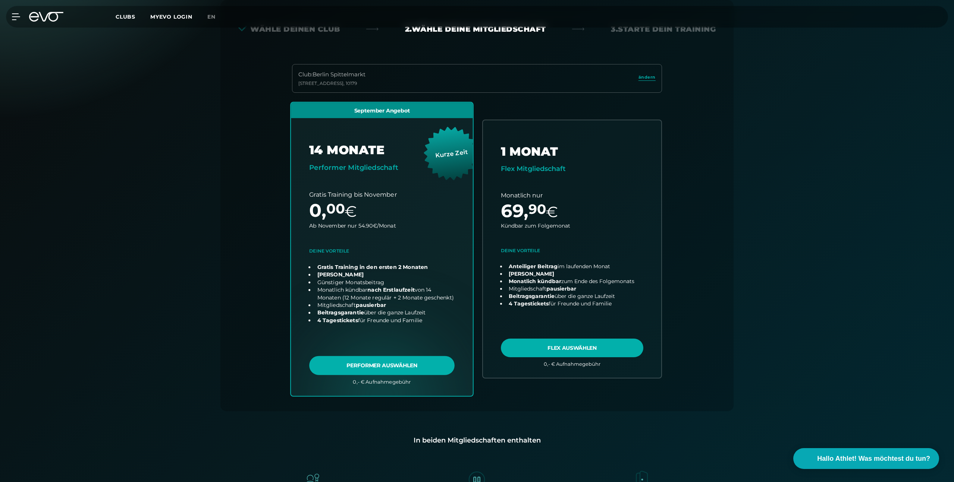
drag, startPoint x: 343, startPoint y: 210, endPoint x: 348, endPoint y: 210, distance: 4.8
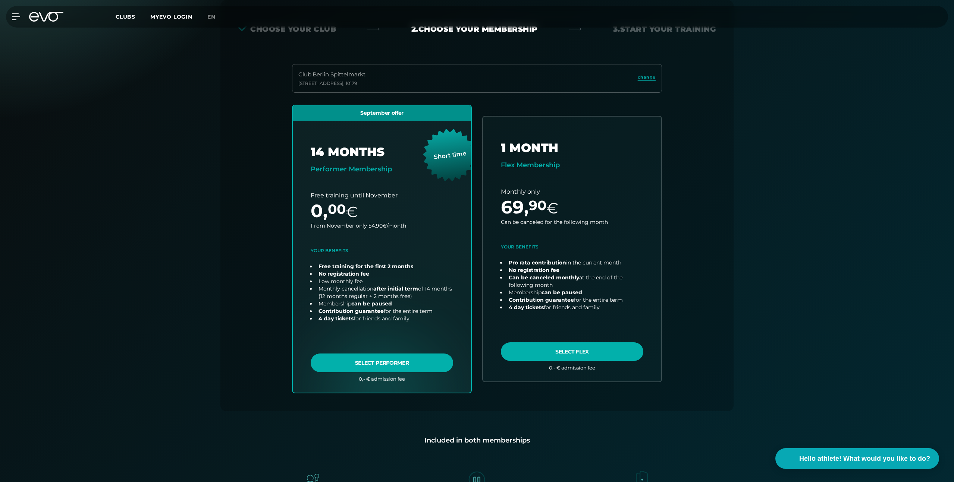
drag, startPoint x: 622, startPoint y: 222, endPoint x: 640, endPoint y: 3, distance: 220.0
click at [769, 163] on div "Register paperlessly and train immediately Receive access code directly via ema…" at bounding box center [477, 254] width 954 height 621
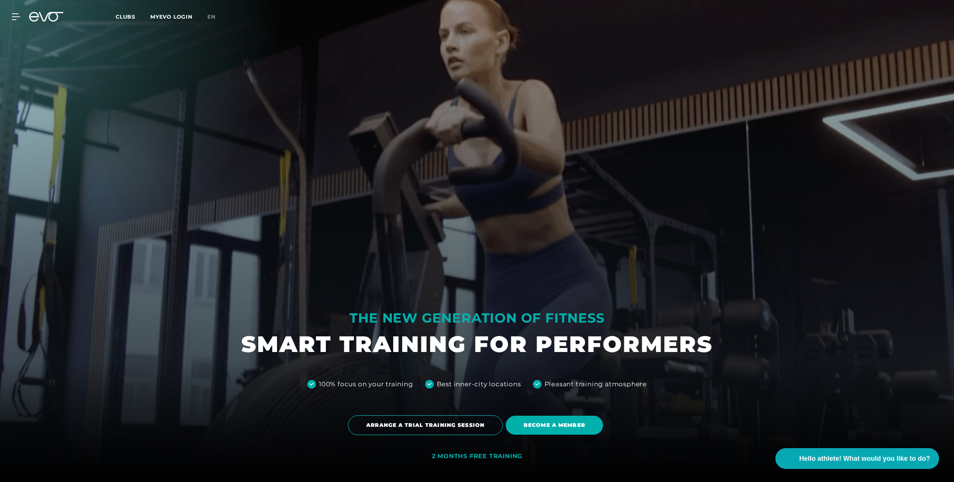
click at [15, 7] on div "MyEVO Login About EVO Memberships Trial training DAY PASS EVO Studios Dusseldor…" at bounding box center [476, 17] width 951 height 22
click at [15, 19] on icon at bounding box center [17, 17] width 10 height 6
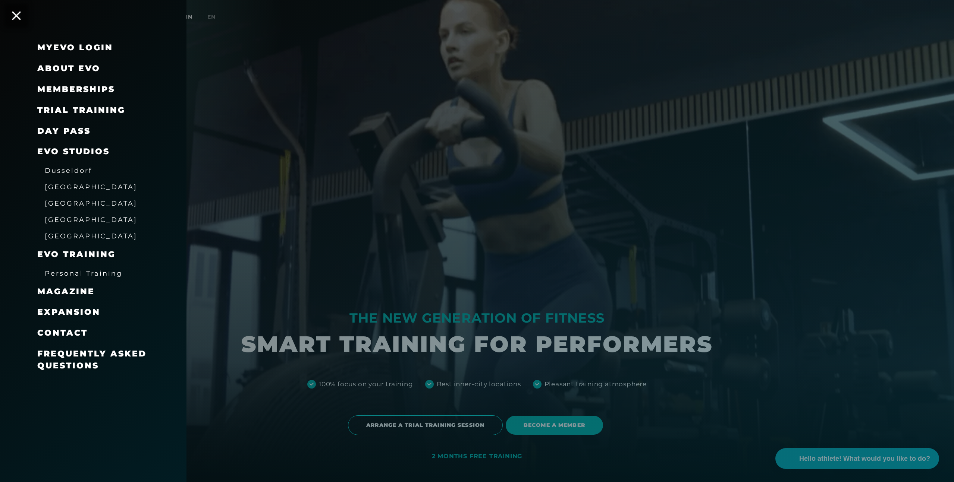
click at [85, 92] on font "Memberships" at bounding box center [76, 89] width 78 height 10
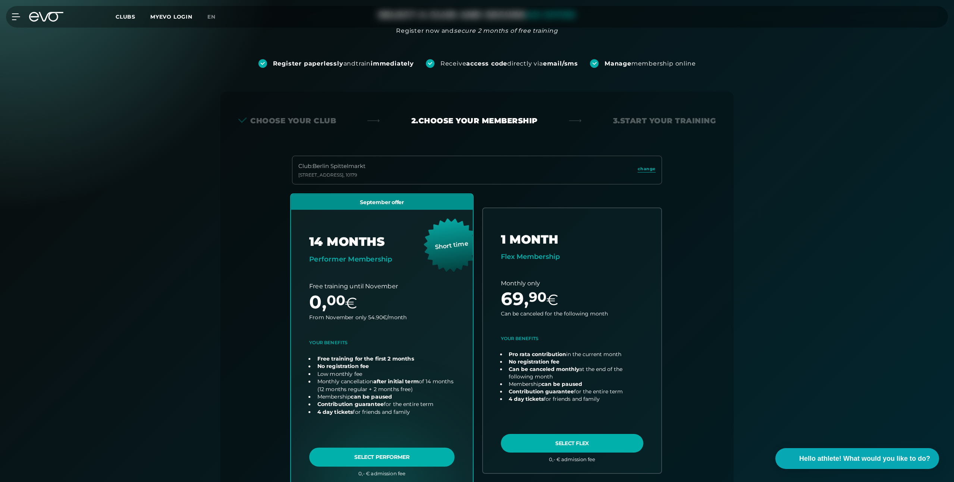
scroll to position [51, 0]
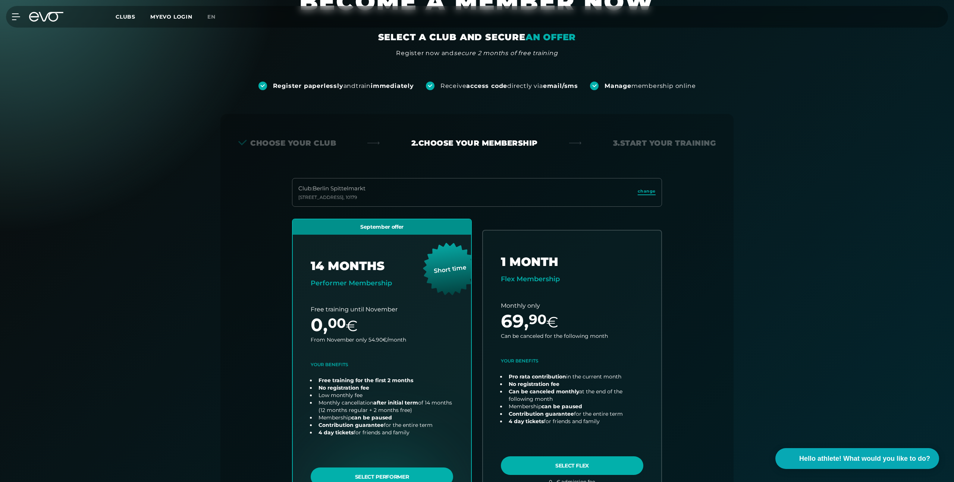
click at [650, 192] on font "change" at bounding box center [646, 191] width 18 height 5
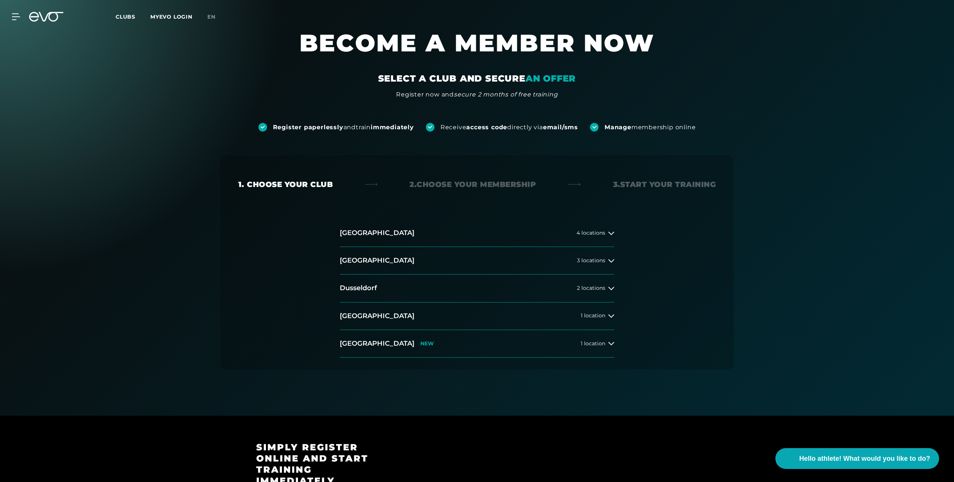
scroll to position [11, 0]
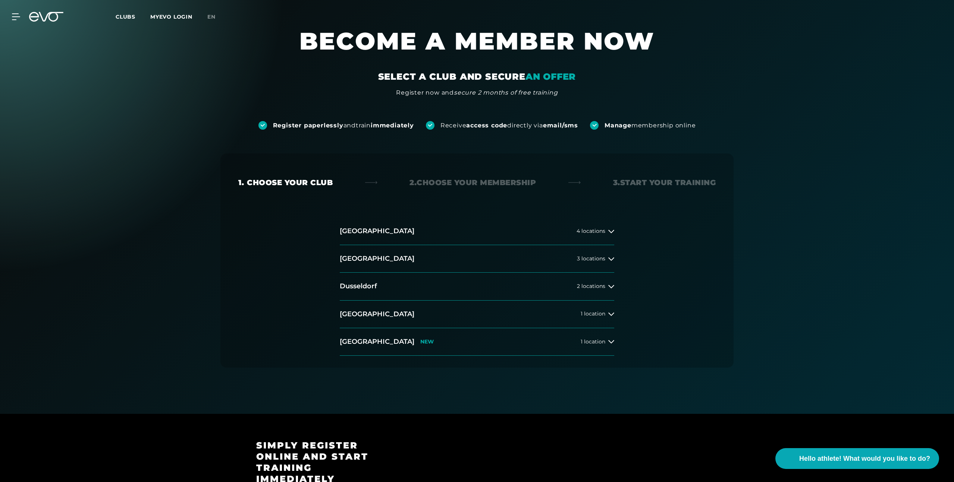
click at [450, 116] on div "Register paperlessly and train immediately Receive access code directly via ema…" at bounding box center [477, 113] width 954 height 32
click at [302, 182] on font "Choose your club" at bounding box center [290, 182] width 86 height 9
click at [347, 232] on font "[GEOGRAPHIC_DATA]" at bounding box center [377, 231] width 75 height 8
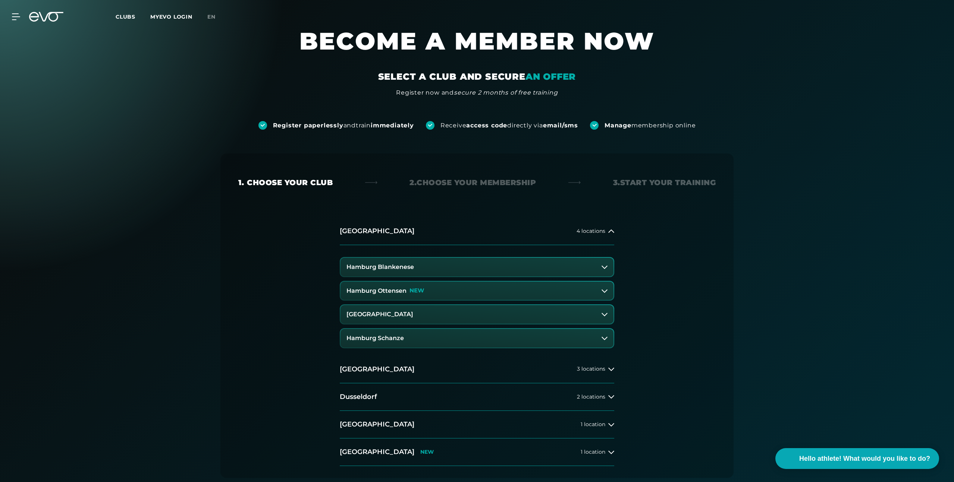
click at [402, 270] on font "Hamburg Blankenese" at bounding box center [379, 267] width 67 height 7
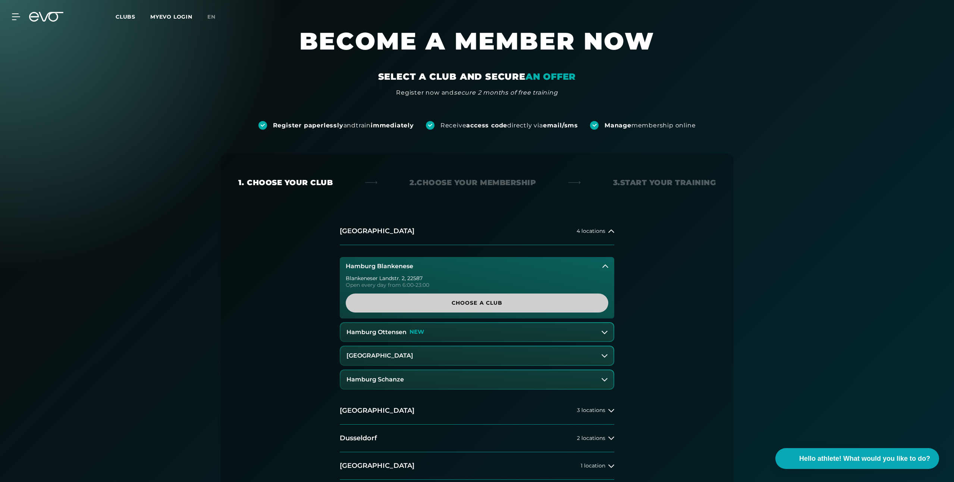
click at [520, 308] on span "Choose a club" at bounding box center [477, 303] width 262 height 19
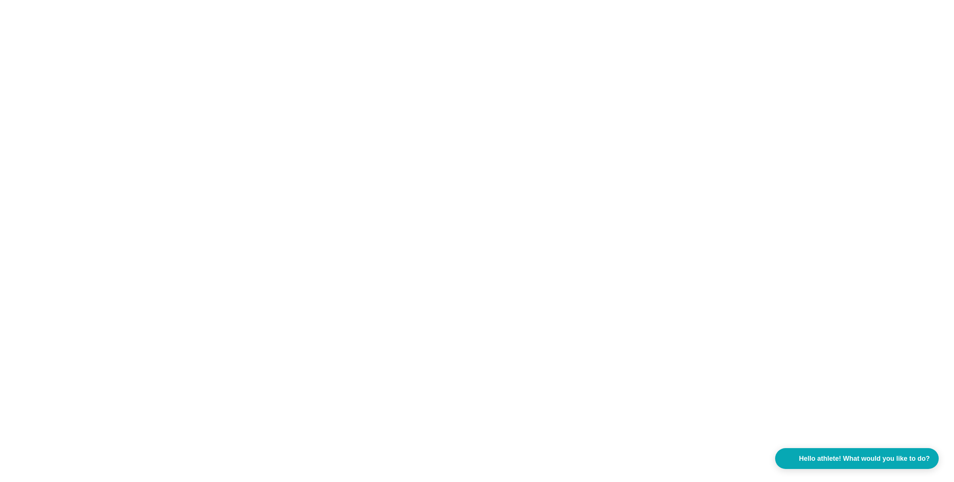
scroll to position [0, 0]
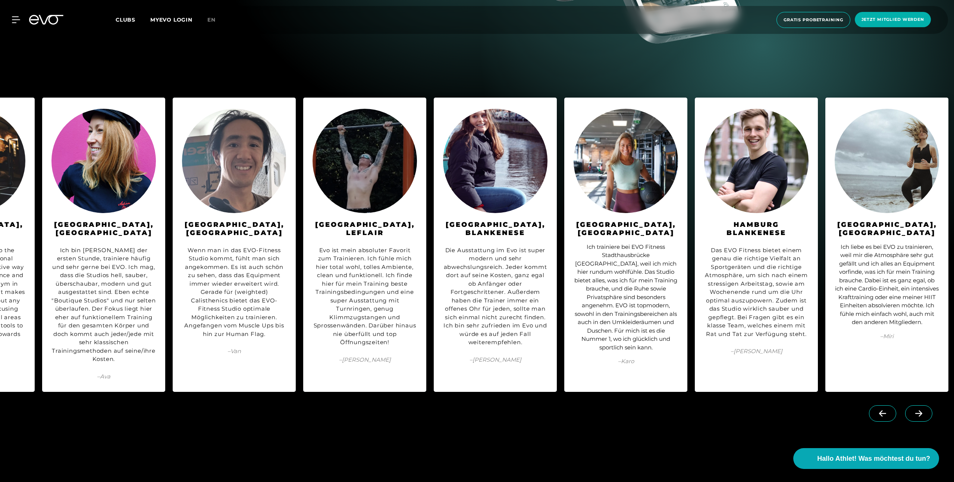
scroll to position [0, 221]
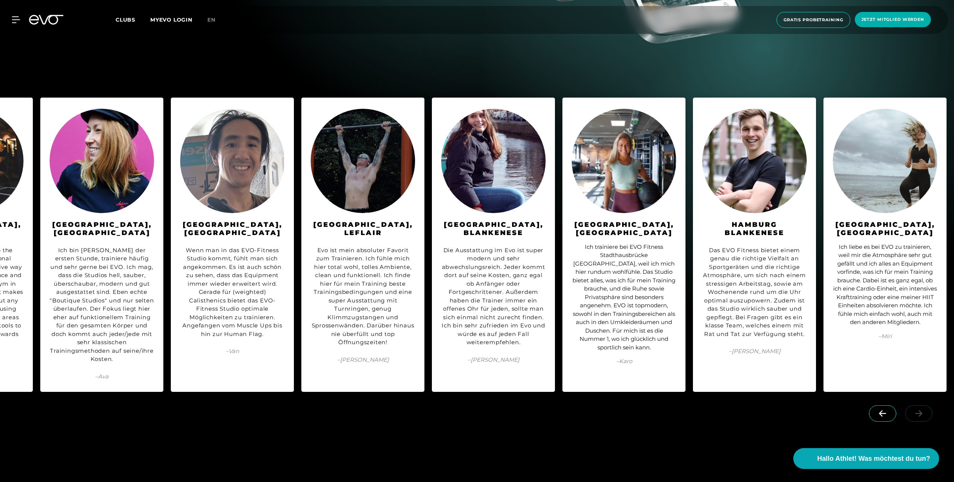
click at [752, 246] on div "Das EVO Fitness bietet einem genau die richtige Vielfalt an Sportgeräten und di…" at bounding box center [754, 292] width 104 height 92
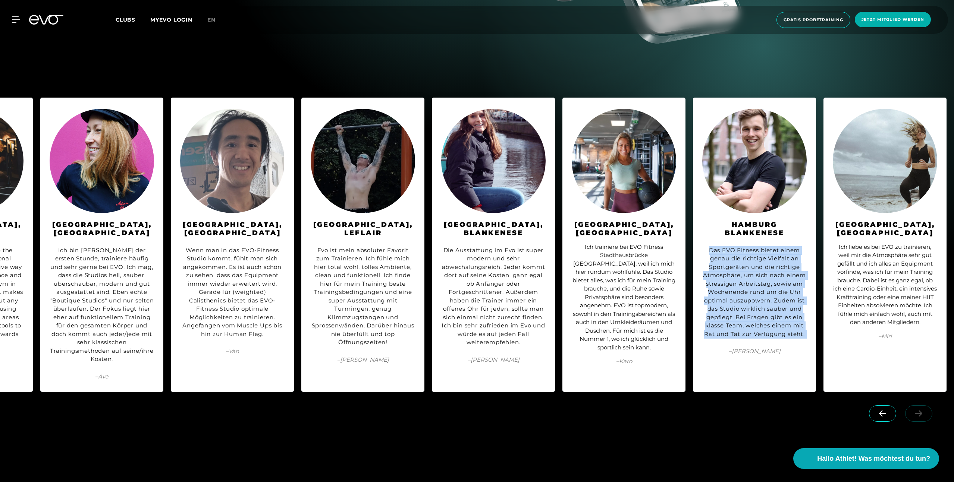
click at [752, 246] on div "Das EVO Fitness bietet einem genau die richtige Vielfalt an Sportgeräten und di…" at bounding box center [754, 292] width 104 height 92
copy div "Das EVO Fitness bietet einem genau die richtige Vielfalt an Sportgeräten und di…"
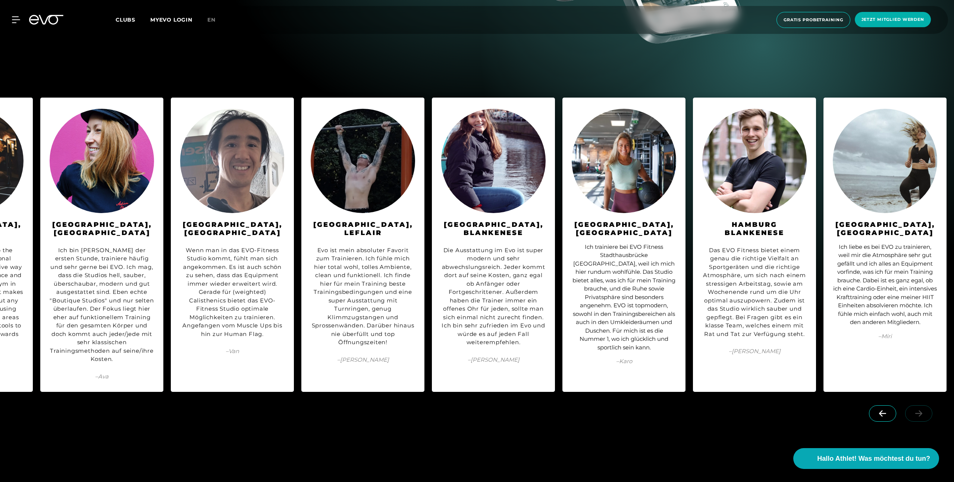
click at [675, 417] on div "WAS UNSERE MITGLIEDER SAGEN Lass dich inspirieren und lese dir die Meinungen un…" at bounding box center [477, 262] width 954 height 434
click at [15, 20] on icon at bounding box center [17, 20] width 10 height 6
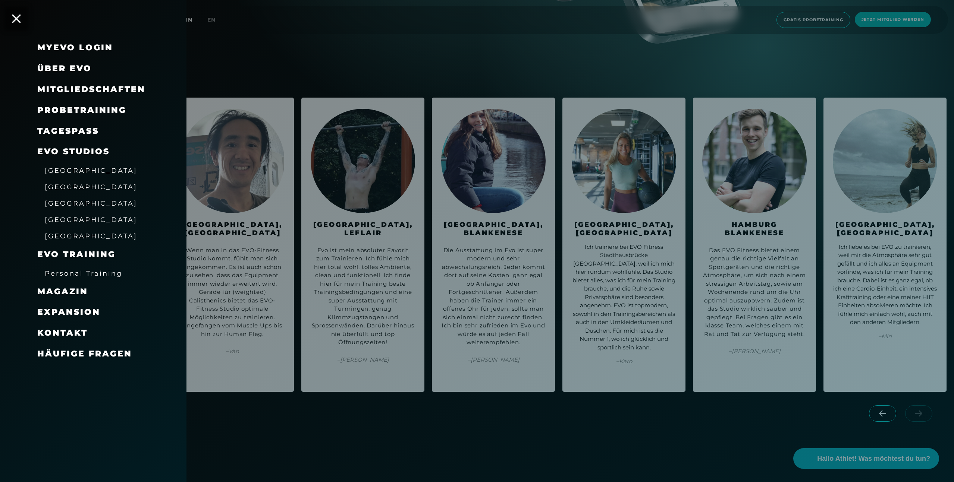
click at [236, 22] on div at bounding box center [477, 241] width 954 height 482
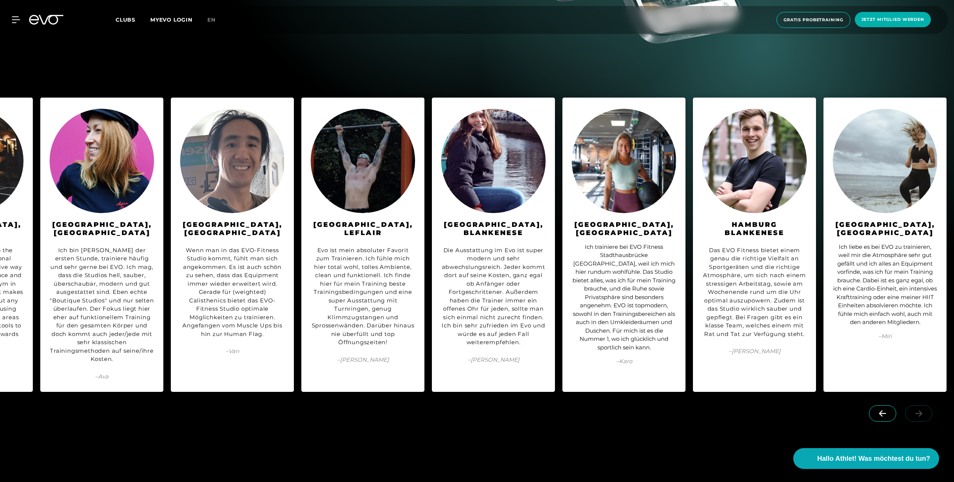
click at [127, 20] on span "Clubs" at bounding box center [126, 19] width 20 height 7
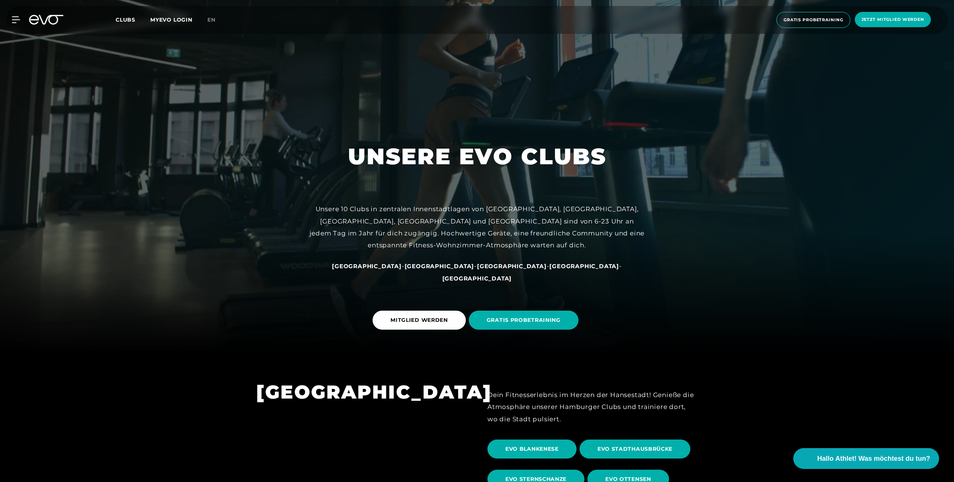
scroll to position [356, 0]
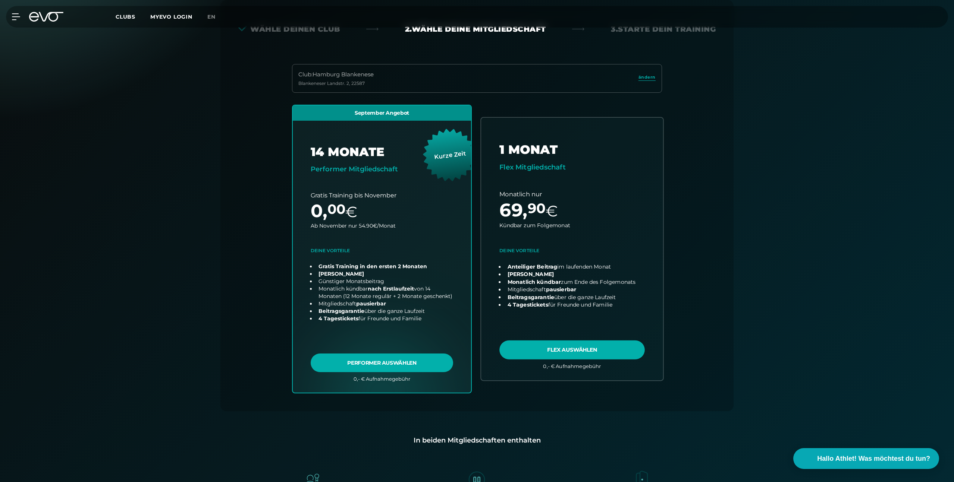
click at [614, 263] on link "choose plan" at bounding box center [572, 249] width 182 height 262
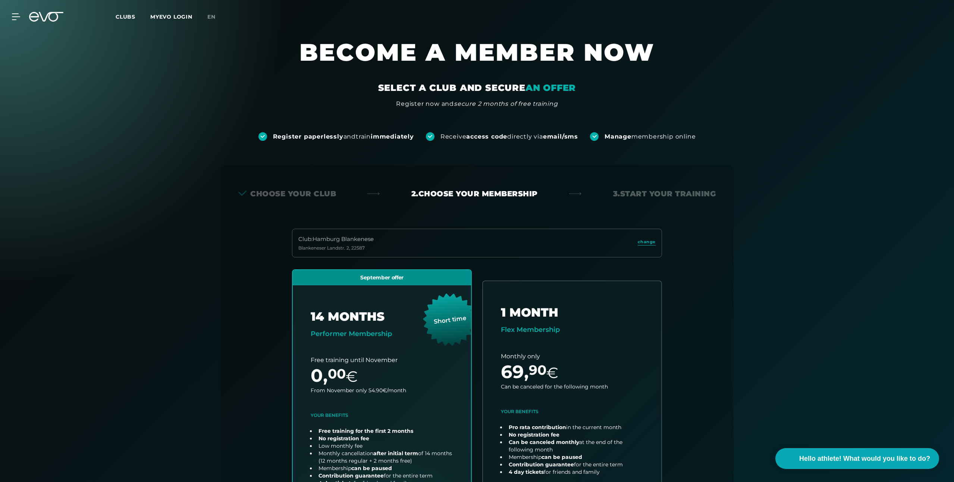
scroll to position [3, 0]
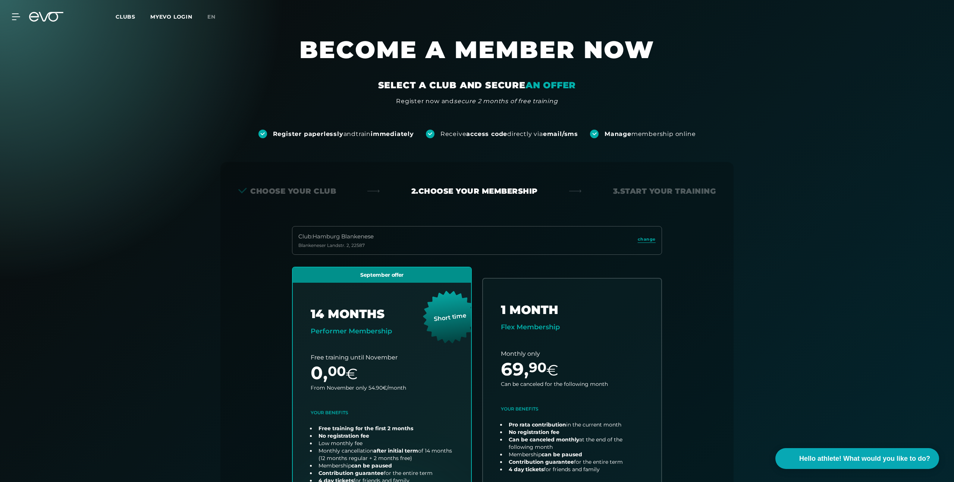
click at [47, 19] on icon at bounding box center [46, 17] width 34 height 10
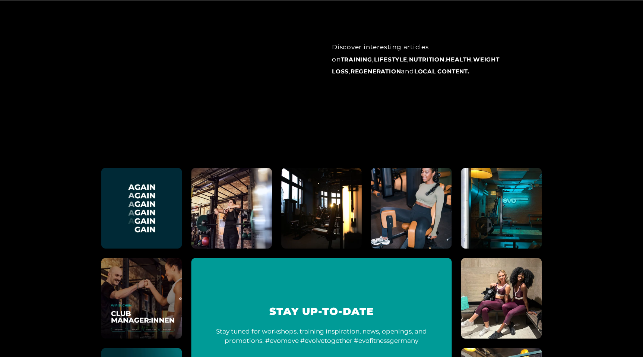
scroll to position [4460, 0]
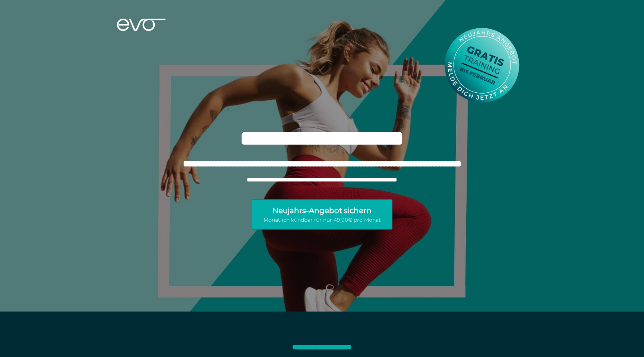
drag, startPoint x: 139, startPoint y: 30, endPoint x: 240, endPoint y: 4, distance: 104.8
click at [0, 0] on div "**********" at bounding box center [322, 156] width 644 height 312
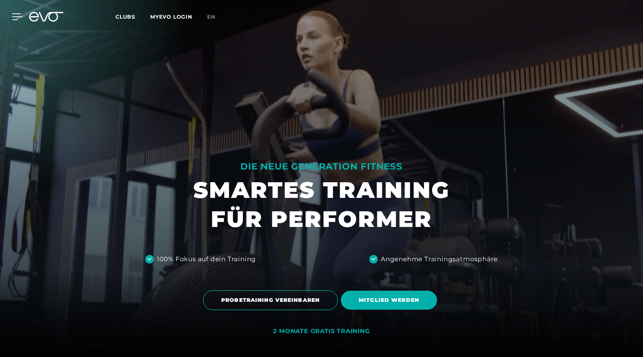
click at [13, 18] on icon at bounding box center [17, 16] width 11 height 7
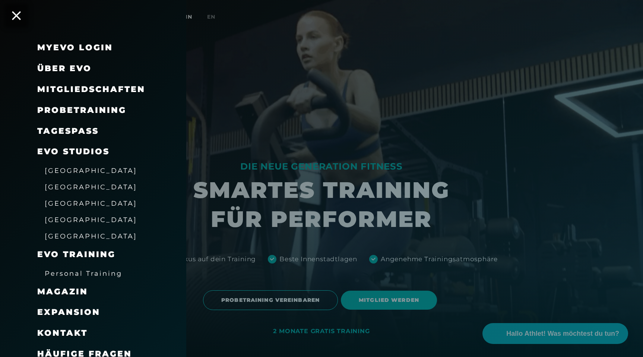
click at [369, 281] on div at bounding box center [321, 178] width 643 height 357
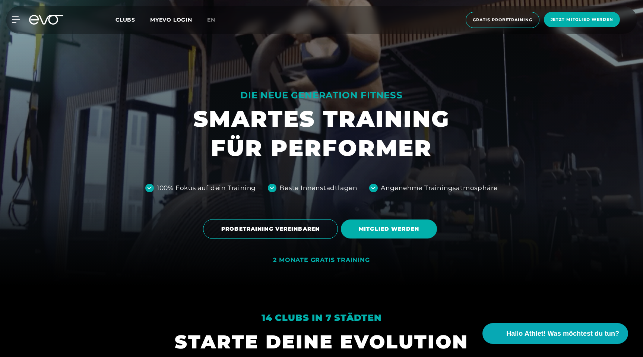
scroll to position [72, 0]
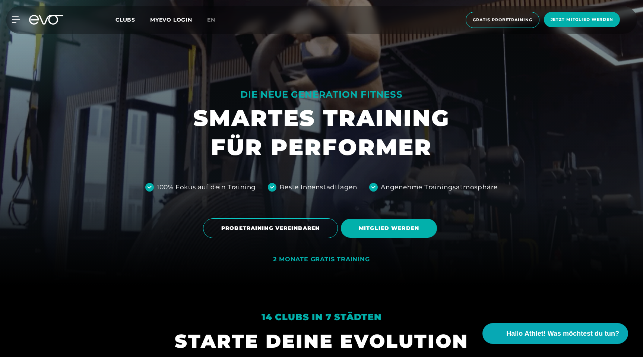
click at [504, 164] on div at bounding box center [321, 106] width 643 height 357
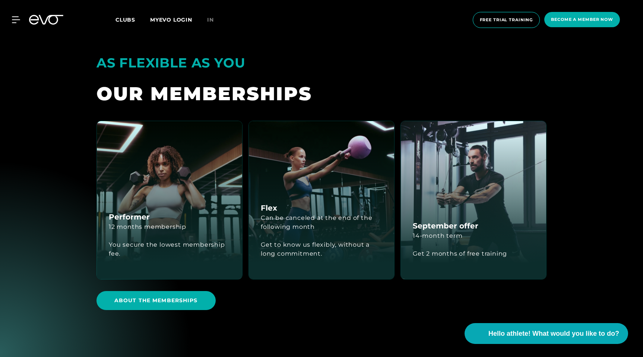
scroll to position [2021, 0]
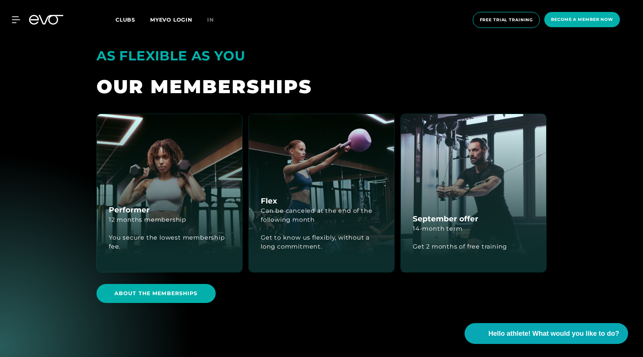
click at [200, 166] on div "Performer 12 months membership You secure the lowest membership fee." at bounding box center [169, 193] width 145 height 158
click at [297, 175] on div "Flex Can be canceled at the end of the following month Get to know us flexibly,…" at bounding box center [321, 193] width 145 height 158
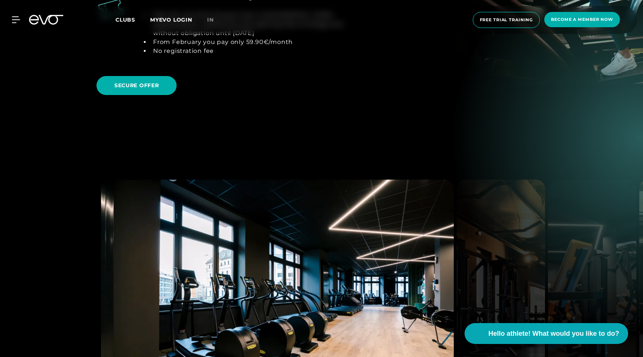
scroll to position [1239, 0]
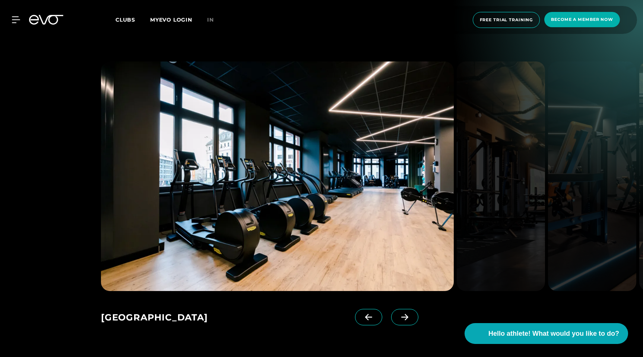
click at [318, 167] on img at bounding box center [277, 177] width 353 height 230
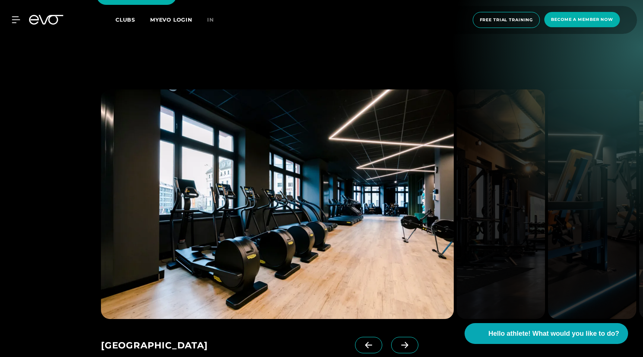
scroll to position [1212, 0]
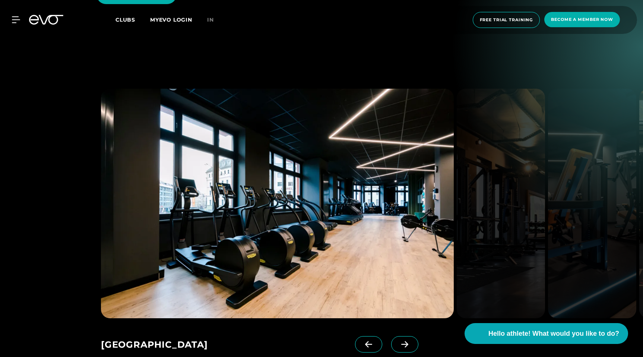
click at [399, 341] on icon at bounding box center [405, 344] width 13 height 7
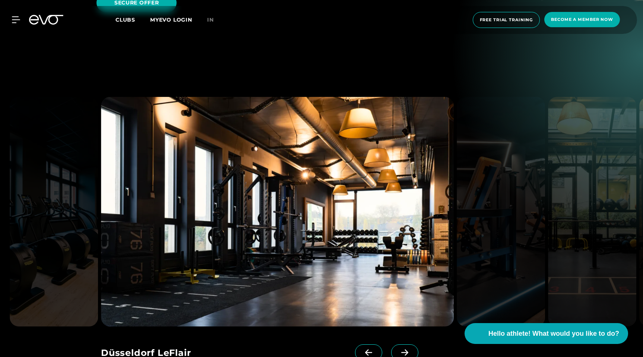
scroll to position [1207, 0]
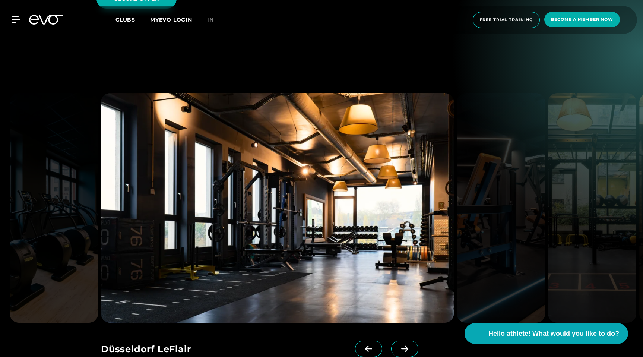
click at [411, 250] on img at bounding box center [277, 208] width 353 height 230
click at [391, 341] on span at bounding box center [404, 349] width 27 height 16
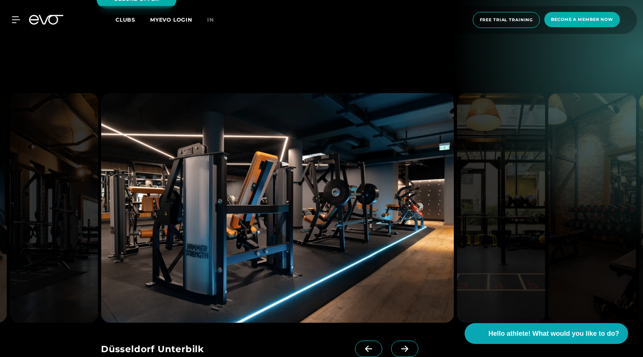
click at [399, 346] on icon at bounding box center [405, 349] width 13 height 7
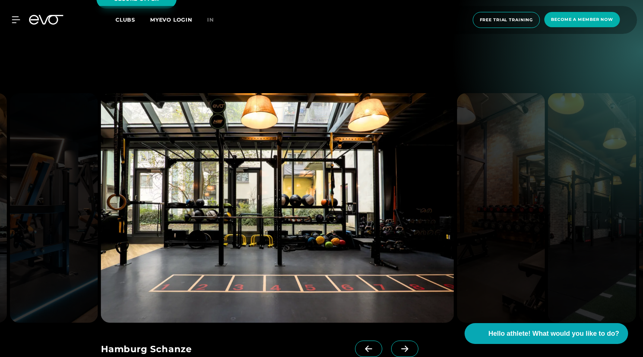
click at [399, 346] on icon at bounding box center [405, 349] width 13 height 7
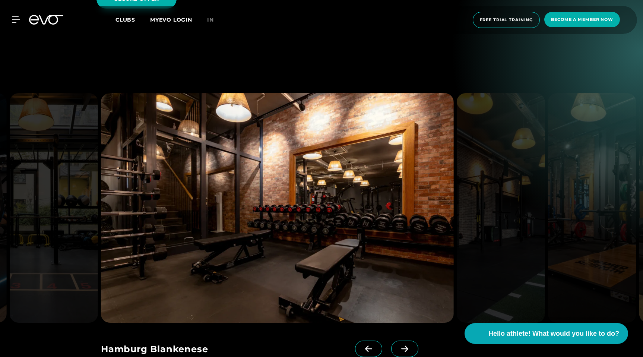
click at [399, 346] on icon at bounding box center [405, 349] width 13 height 7
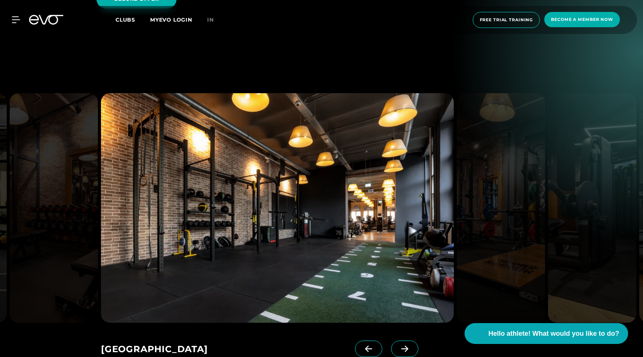
click at [400, 341] on span at bounding box center [404, 349] width 27 height 16
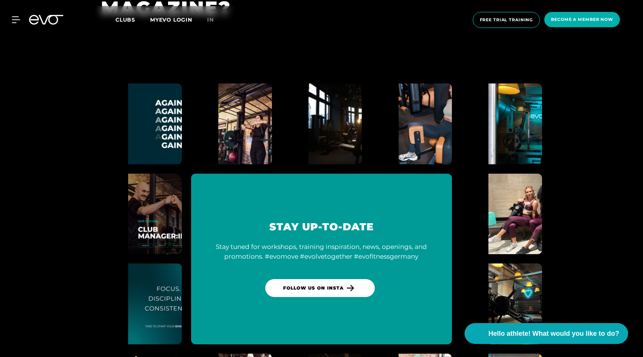
scroll to position [4295, 0]
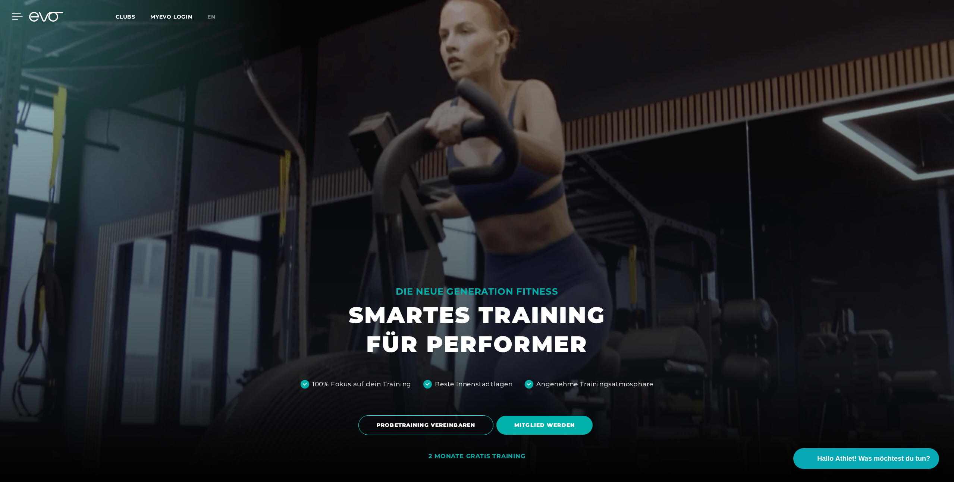
click at [10, 18] on div at bounding box center [11, 16] width 22 height 7
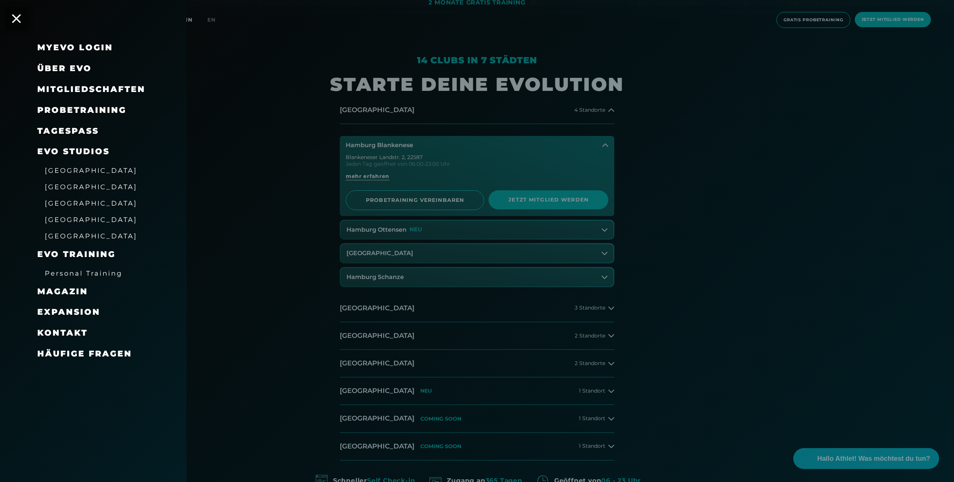
scroll to position [526, 0]
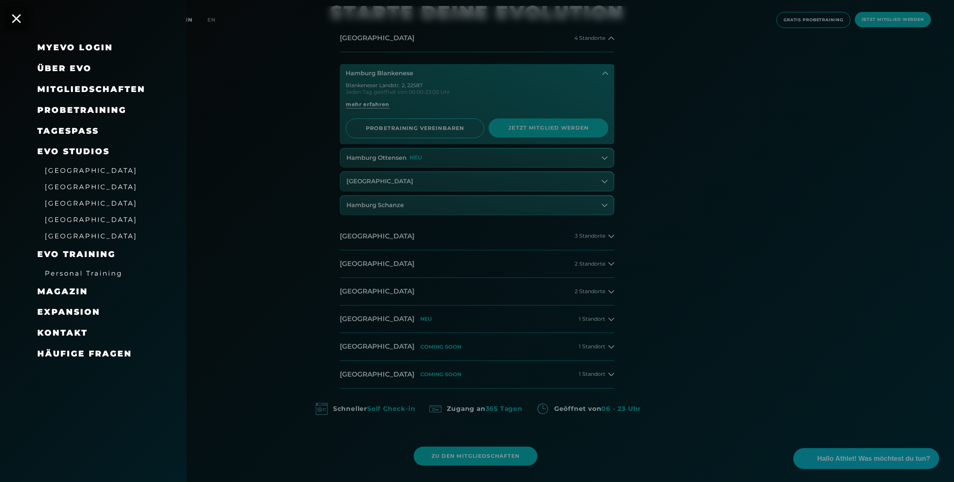
click at [274, 267] on div at bounding box center [477, 241] width 954 height 482
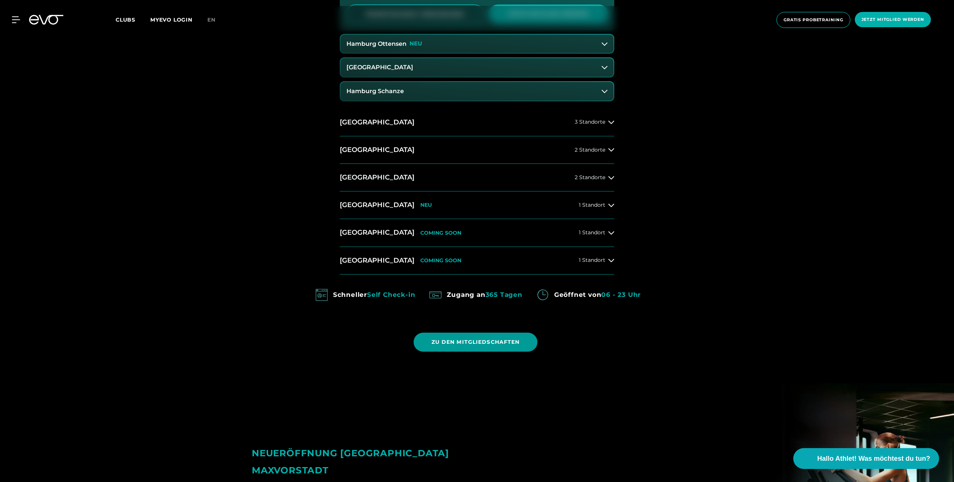
click at [482, 340] on span "ZU DEN MITGLIEDSCHAFTEN" at bounding box center [475, 342] width 88 height 8
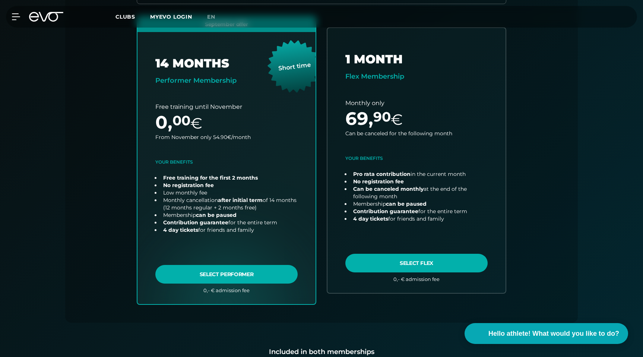
scroll to position [254, 0]
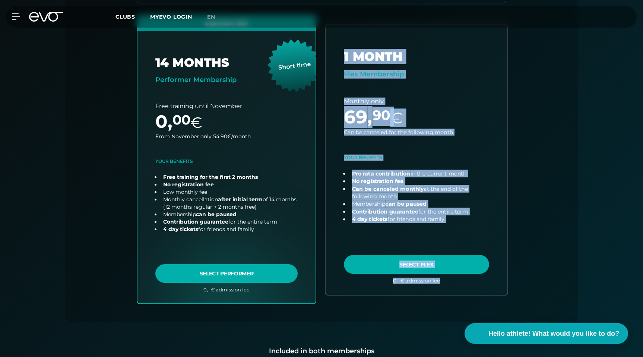
drag, startPoint x: 556, startPoint y: 287, endPoint x: 421, endPoint y: 281, distance: 134.7
click at [421, 281] on div "Club : Hamburg [STREET_ADDRESS] change September offer 14 MONTHS Performer Memb…" at bounding box center [321, 148] width 477 height 347
copy div "1 MONTH Flex Membership Monthly only 69 , 90 € Can be canceled for the followin…"
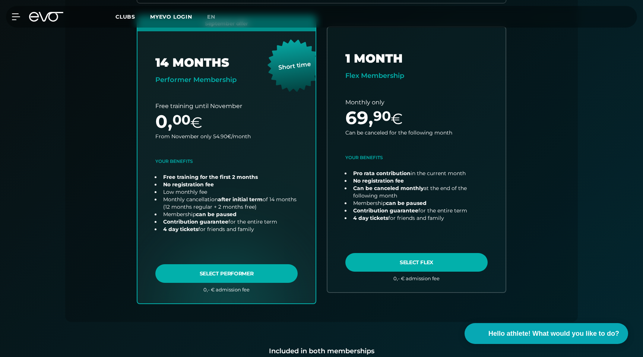
click at [547, 284] on div "Club : Hamburg [STREET_ADDRESS] change September offer 14 MONTHS Performer Memb…" at bounding box center [321, 148] width 477 height 347
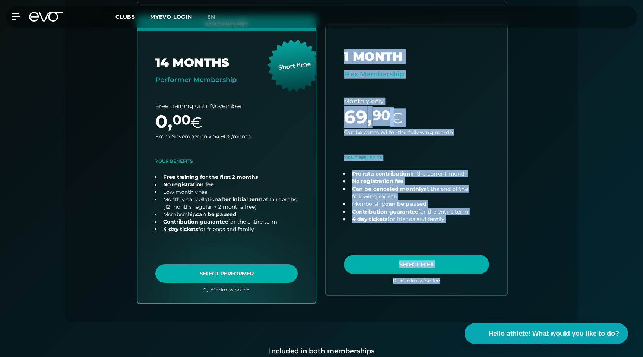
drag, startPoint x: 547, startPoint y: 284, endPoint x: 451, endPoint y: 282, distance: 95.8
click at [451, 282] on div "Club : Hamburg [STREET_ADDRESS] change September offer 14 MONTHS Performer Memb…" at bounding box center [321, 148] width 477 height 347
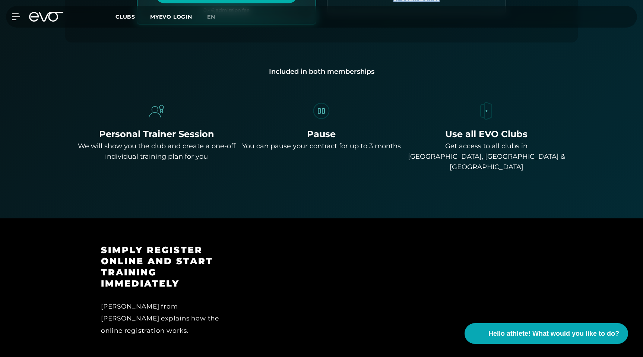
scroll to position [532, 0]
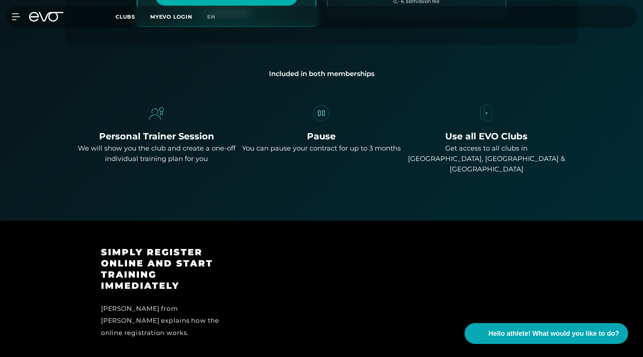
click at [357, 149] on font "You can pause your contract for up to 3 months" at bounding box center [321, 148] width 159 height 8
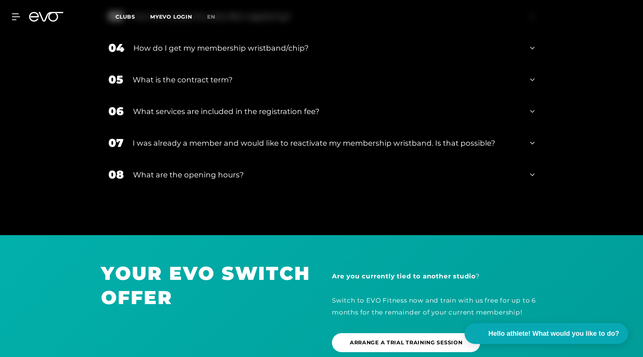
scroll to position [1582, 0]
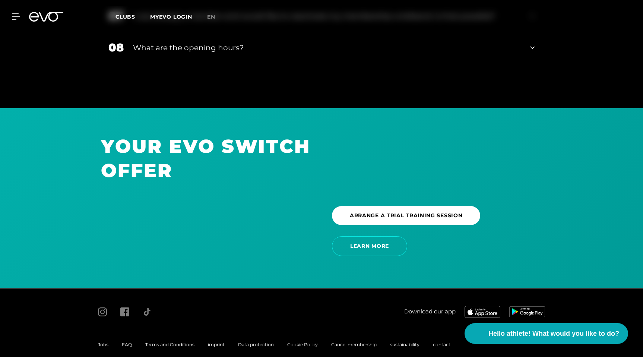
click at [42, 15] on icon at bounding box center [46, 17] width 34 height 10
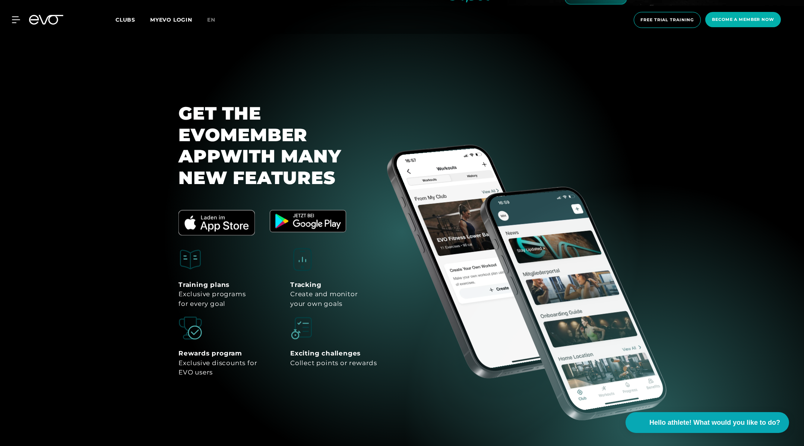
scroll to position [3562, 0]
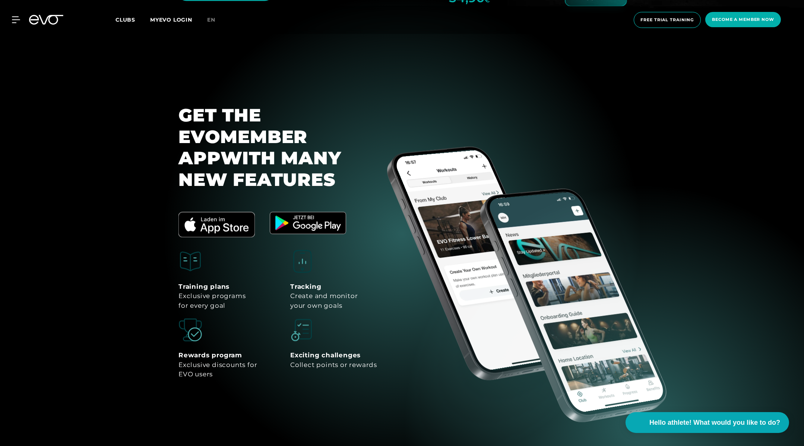
drag, startPoint x: 511, startPoint y: 139, endPoint x: 522, endPoint y: 108, distance: 33.0
click at [522, 108] on div at bounding box center [517, 211] width 231 height 231
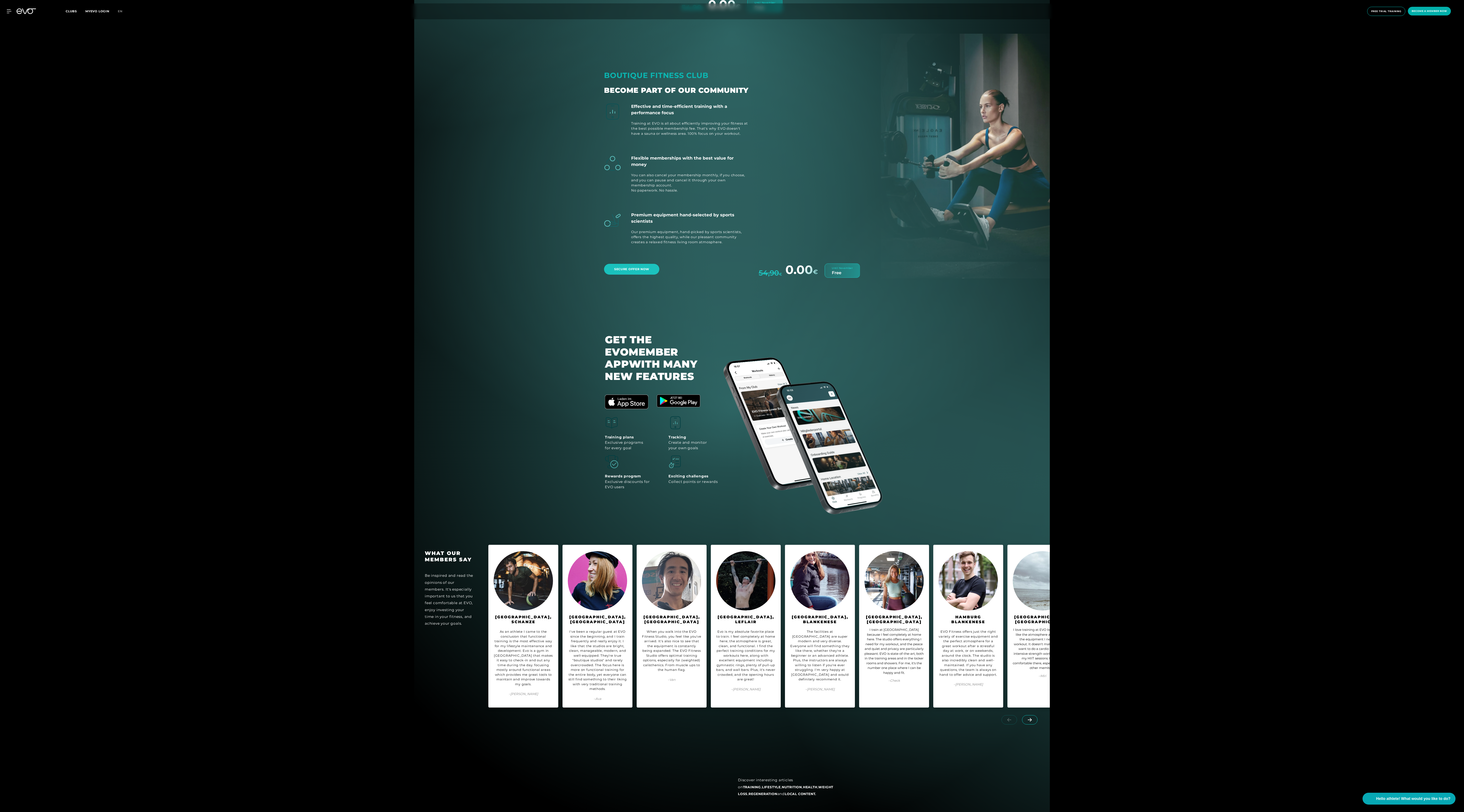
scroll to position [2855, 0]
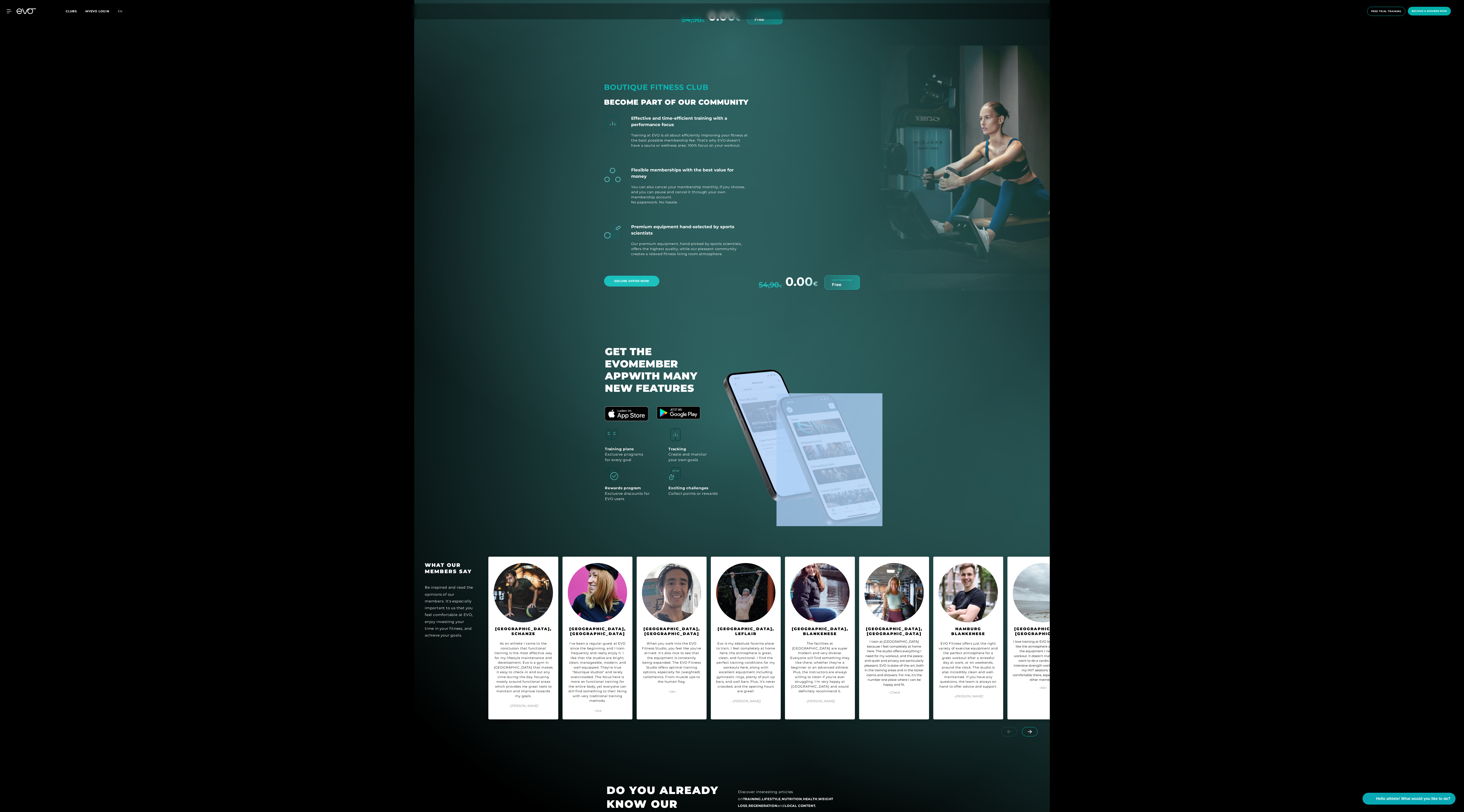
drag, startPoint x: 787, startPoint y: 411, endPoint x: 1083, endPoint y: 410, distance: 296.0
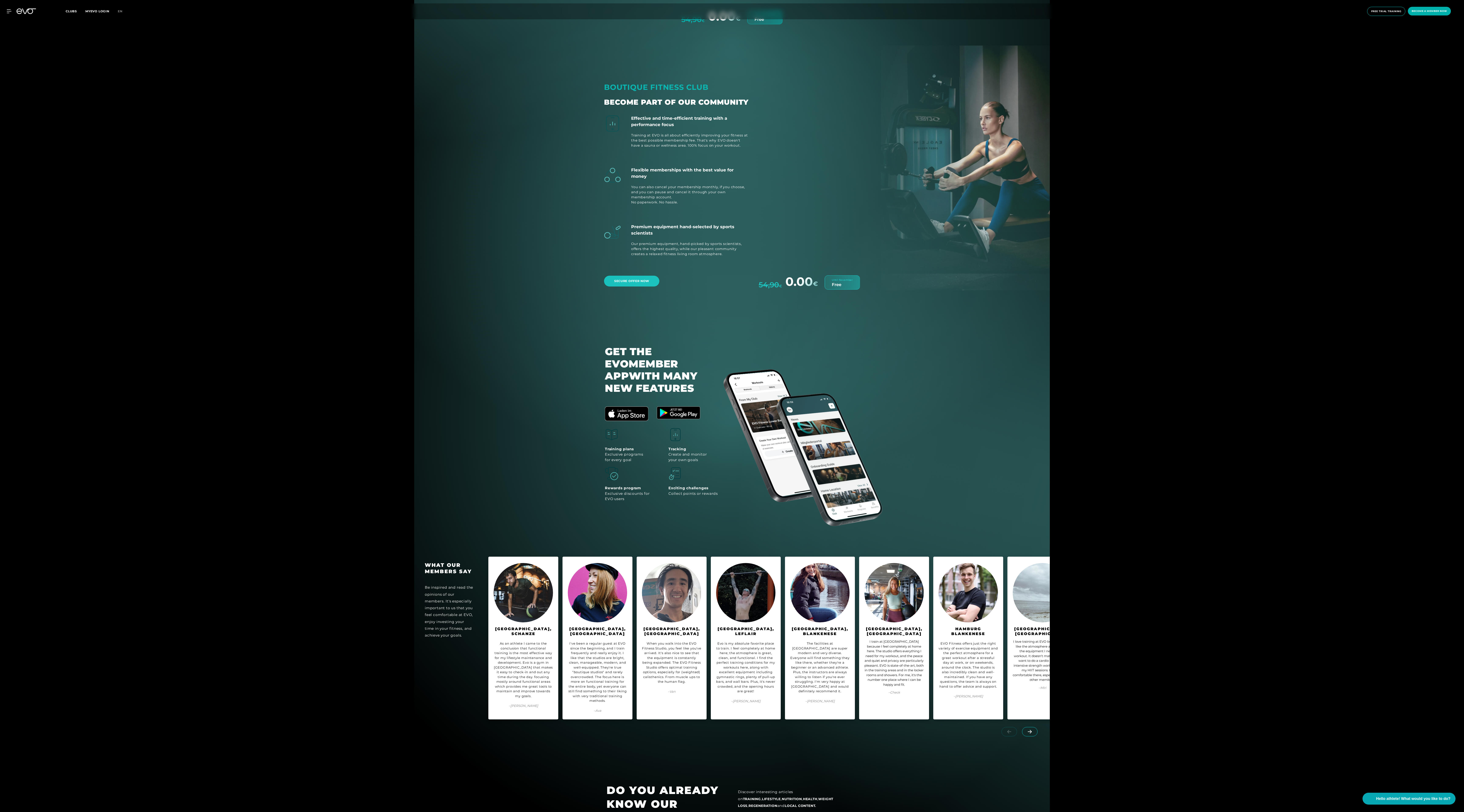
click at [542, 274] on section "GET THE EVO MEMBER APP WITH MANY NEW FEATURES Training plans Exclusive programs…" at bounding box center [732, 419] width 635 height 216
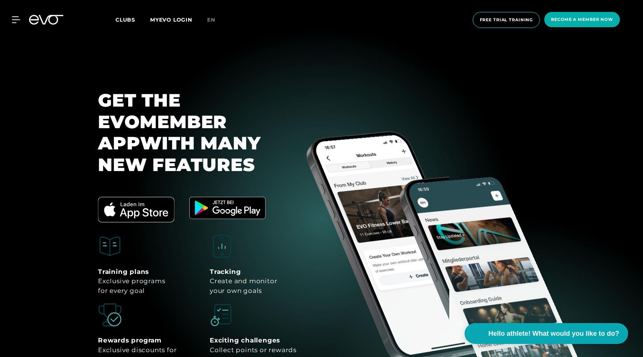
scroll to position [3395, 0]
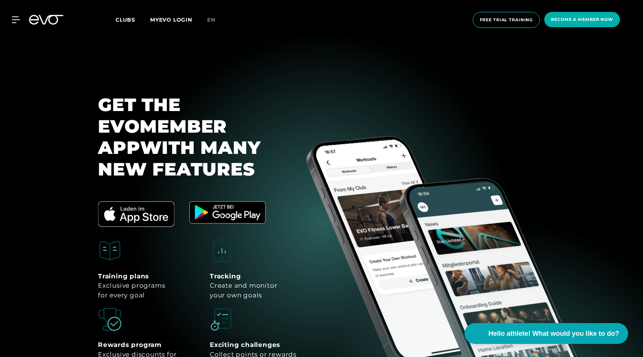
click at [122, 282] on font "Exclusive programs" at bounding box center [131, 285] width 67 height 7
click at [144, 292] on font "for every goal" at bounding box center [121, 295] width 47 height 7
copy div "Exclusive programs for every goal"
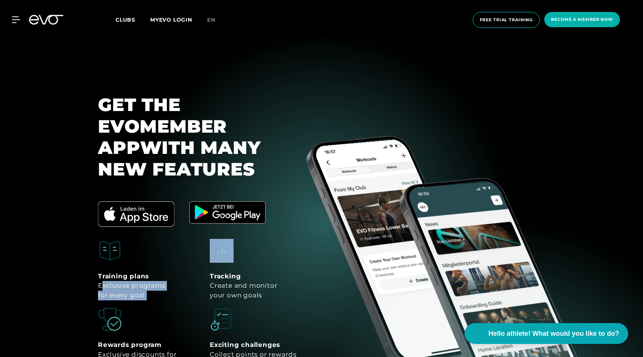
click at [134, 340] on div "Rewards program Exclusive discounts for EVO users" at bounding box center [137, 354] width 79 height 29
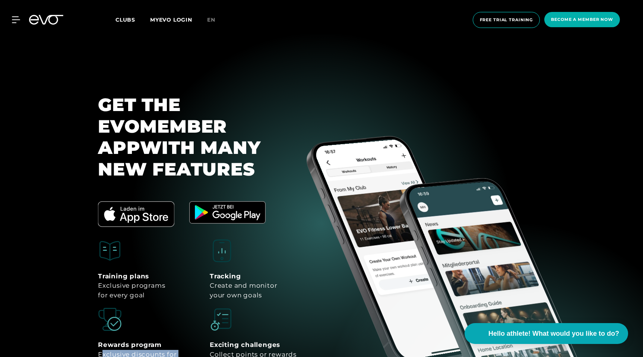
click at [134, 340] on div "Rewards program Exclusive discounts for EVO users" at bounding box center [137, 354] width 79 height 29
click at [132, 360] on font "EVO users" at bounding box center [115, 363] width 34 height 7
copy div "Exclusive discounts for EVO users"
click at [226, 308] on img at bounding box center [222, 320] width 24 height 24
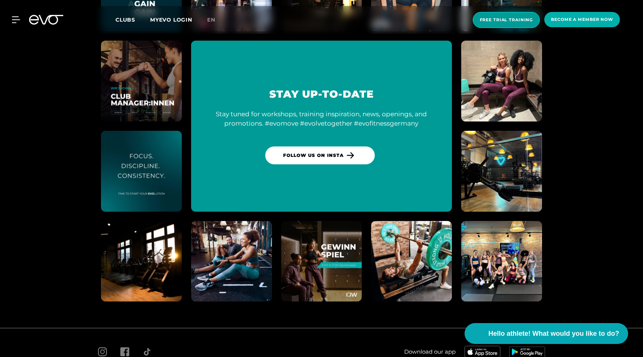
scroll to position [4460, 0]
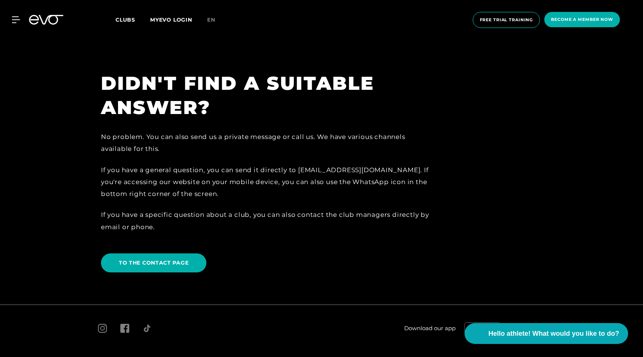
scroll to position [1644, 0]
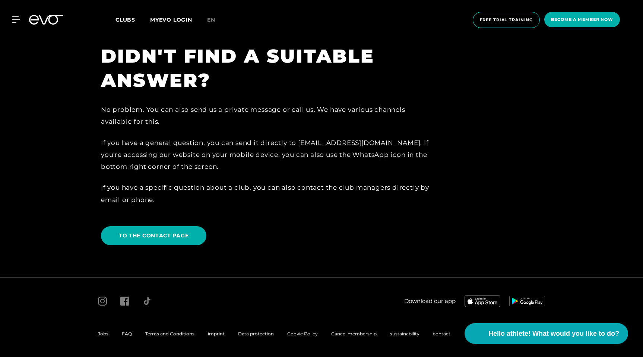
click at [41, 19] on icon at bounding box center [51, 20] width 25 height 10
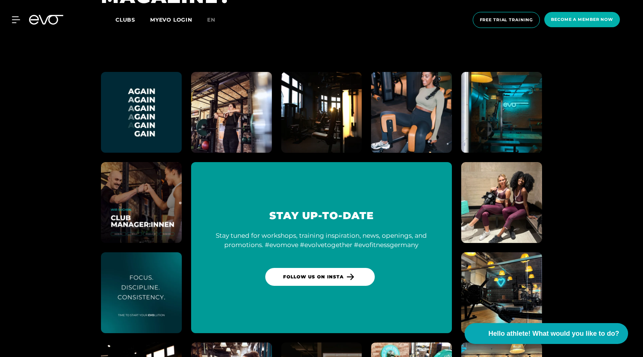
scroll to position [4460, 0]
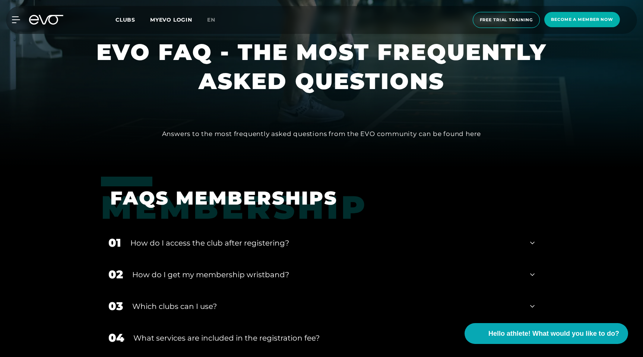
scroll to position [201, 0]
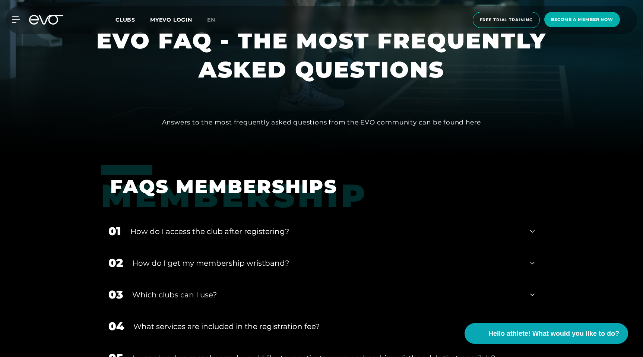
click at [354, 123] on font "Answers to the most frequently asked questions from the EVO community can be fo…" at bounding box center [321, 122] width 319 height 7
click at [290, 124] on font "Answers to the most frequently asked questions from the EVO community can be fo…" at bounding box center [321, 122] width 319 height 7
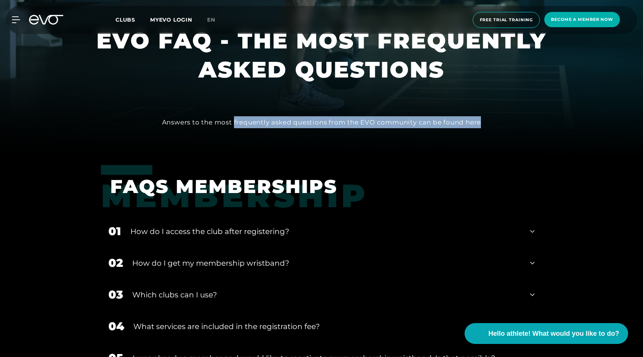
drag, startPoint x: 234, startPoint y: 124, endPoint x: 482, endPoint y: 121, distance: 248.3
copy font "frequently asked questions from the EVO community can be found here"
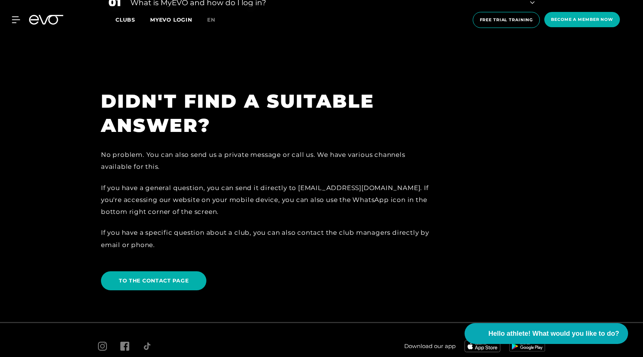
scroll to position [1609, 0]
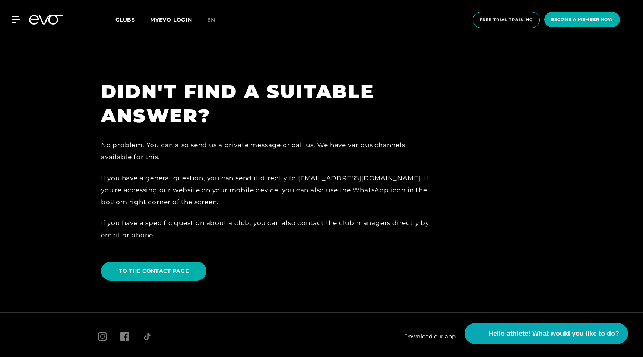
click at [165, 144] on font "No problem. You can also send us a private message or call us. We have various …" at bounding box center [253, 150] width 305 height 19
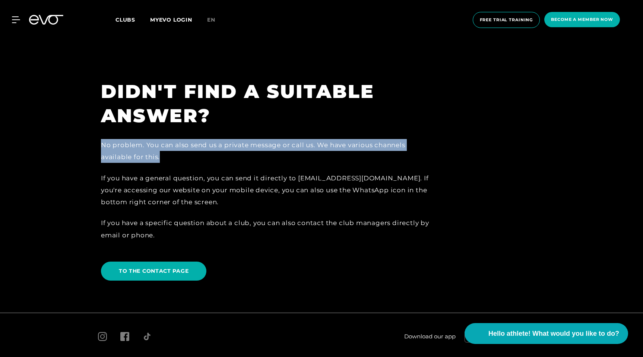
click at [165, 144] on font "No problem. You can also send us a private message or call us. We have various …" at bounding box center [253, 150] width 305 height 19
copy font "No problem. You can also send us a private message or call us. We have various …"
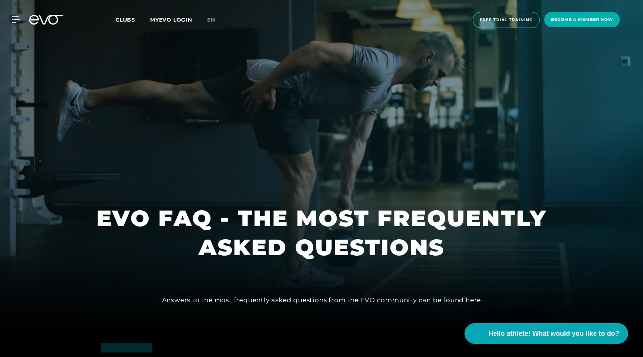
scroll to position [0, 0]
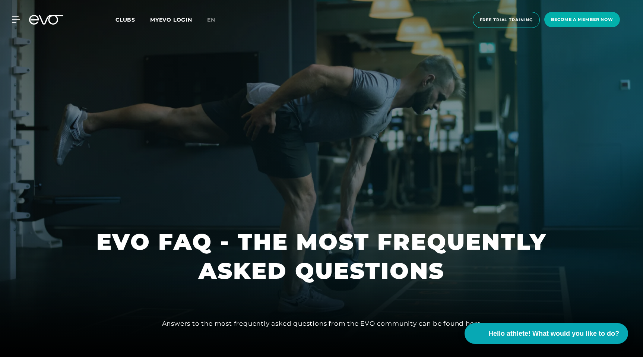
click at [42, 20] on icon at bounding box center [51, 20] width 25 height 10
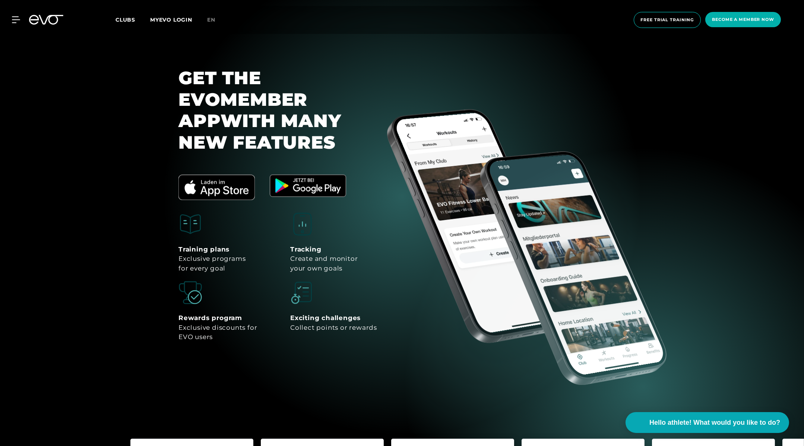
scroll to position [3599, 0]
click at [693, 167] on section "GET THE EVO MEMBER APP WITH MANY NEW FEATURES Training plans Exclusive programs…" at bounding box center [402, 197] width 804 height 380
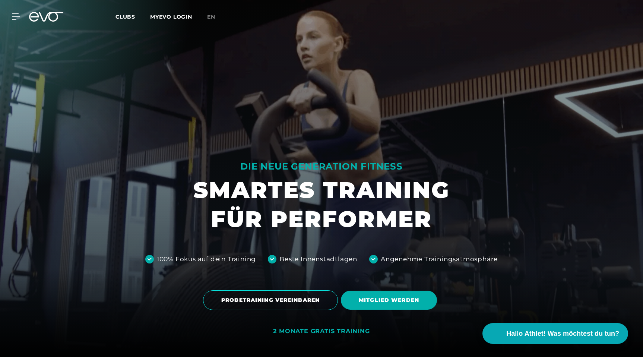
click at [4, 9] on div "MyEVO Login Über EVO Mitgliedschaften Probetraining TAGESPASS EVO Studios [GEOG…" at bounding box center [321, 17] width 643 height 34
click at [10, 16] on div at bounding box center [11, 16] width 22 height 7
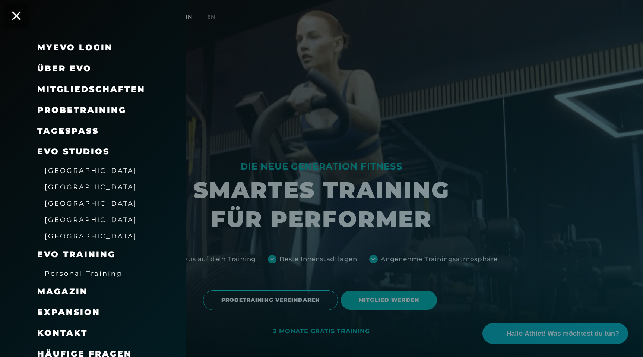
click at [86, 88] on span "Mitgliedschaften" at bounding box center [91, 89] width 108 height 10
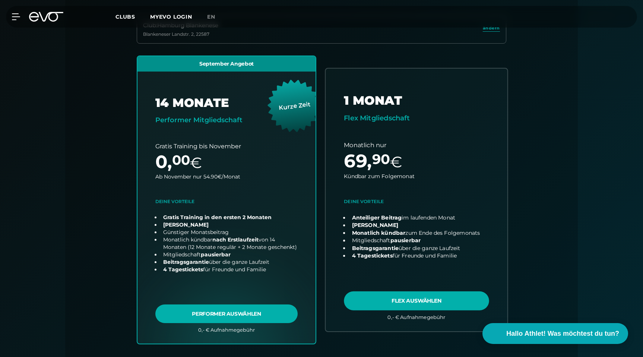
scroll to position [242, 0]
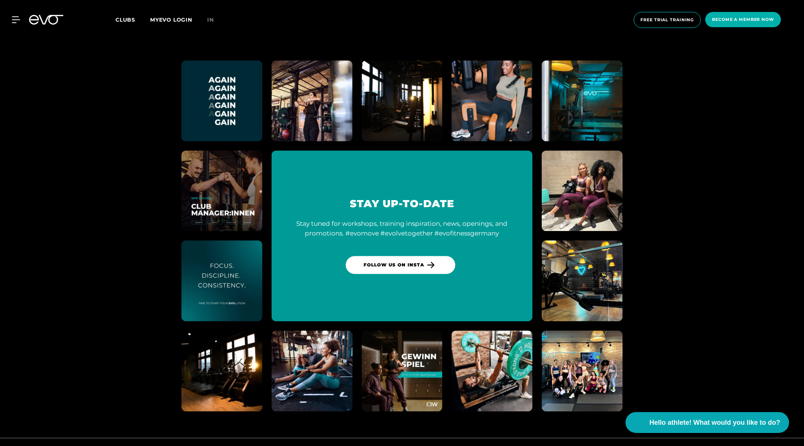
scroll to position [4509, 0]
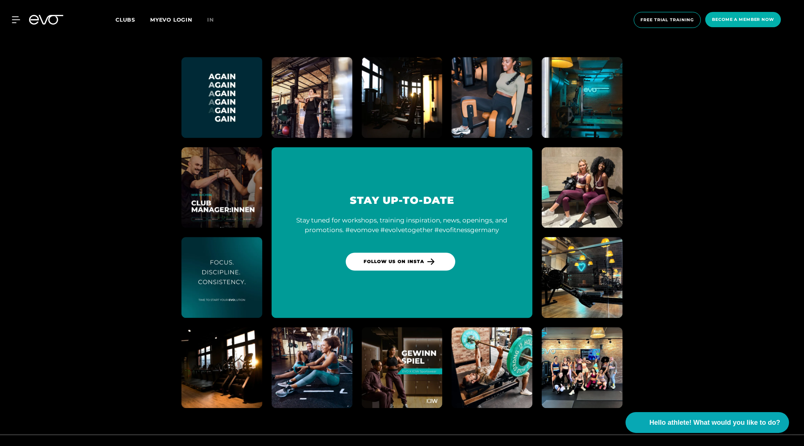
click at [651, 175] on section "STAY UP-TO-DATE Stay tuned for workshops, training inspiration, news, openings,…" at bounding box center [402, 232] width 804 height 403
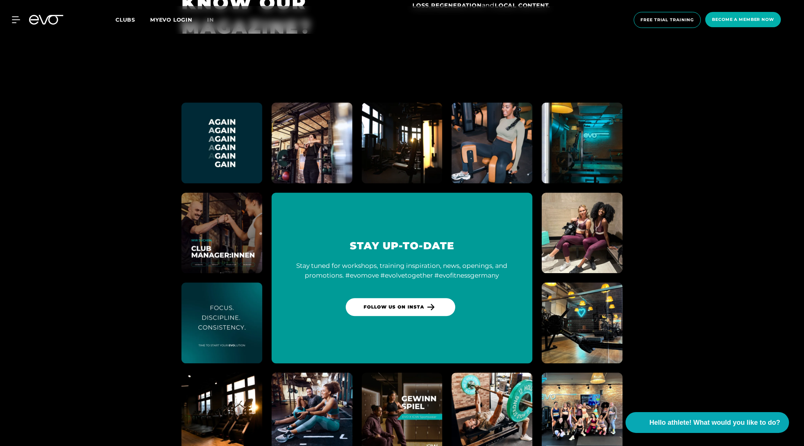
scroll to position [4462, 0]
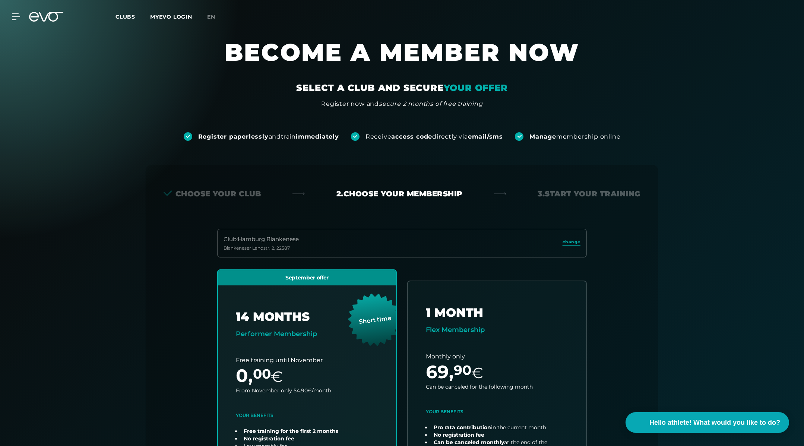
click at [582, 265] on div "Club : Hamburg [STREET_ADDRESS] change September offer 14 MONTHS Performer Memb…" at bounding box center [402, 402] width 477 height 347
